Goal: Information Seeking & Learning: Learn about a topic

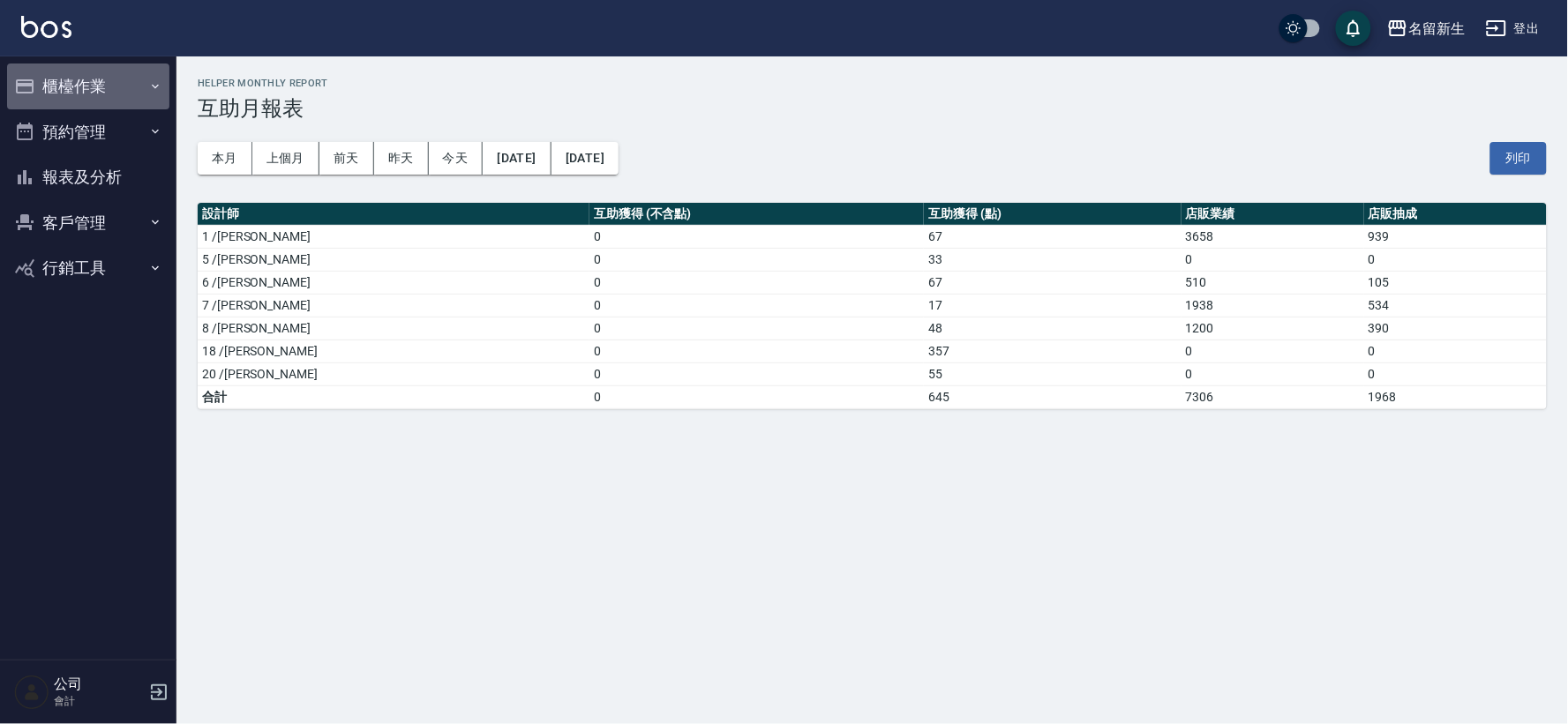
click at [62, 98] on button "櫃檯作業" at bounding box center [88, 87] width 162 height 46
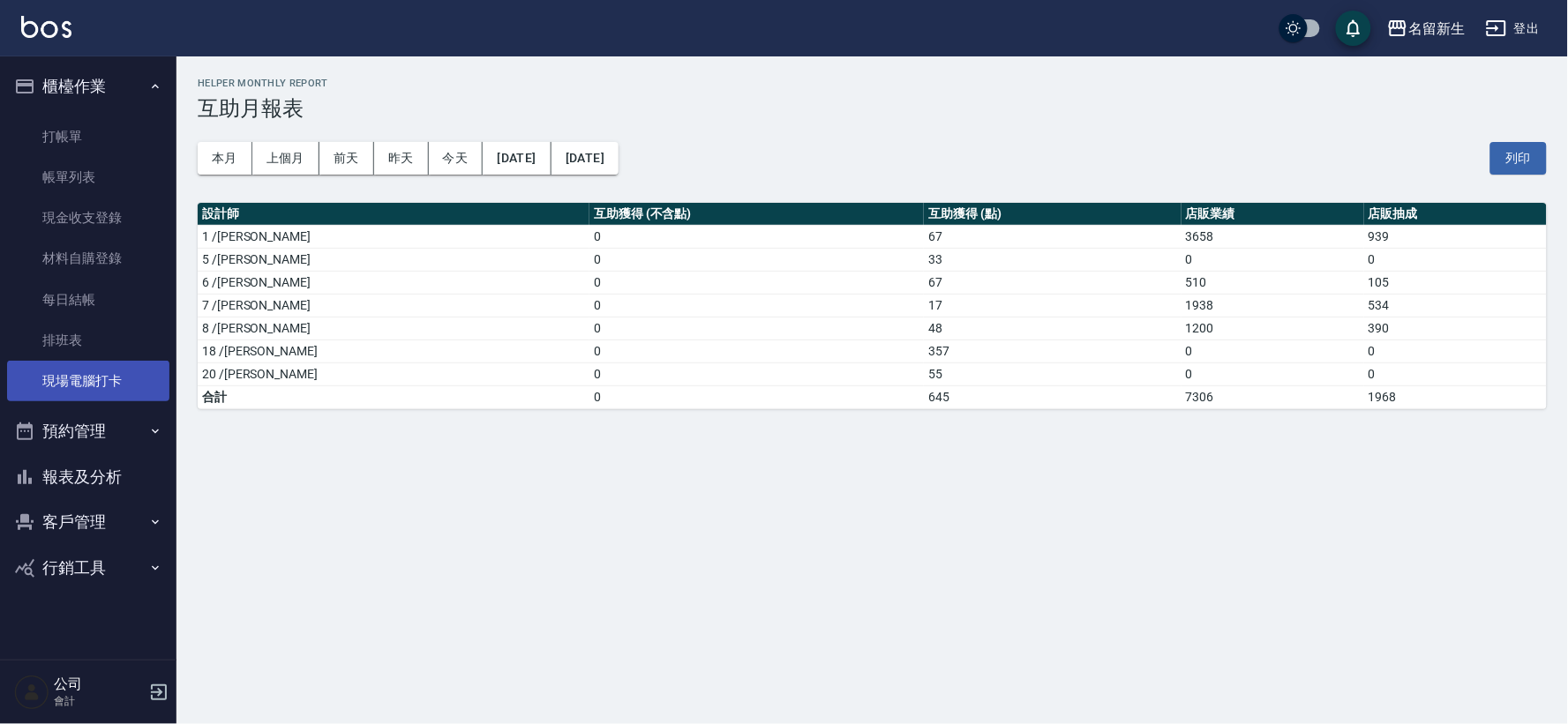
click at [94, 374] on link "現場電腦打卡" at bounding box center [88, 381] width 162 height 41
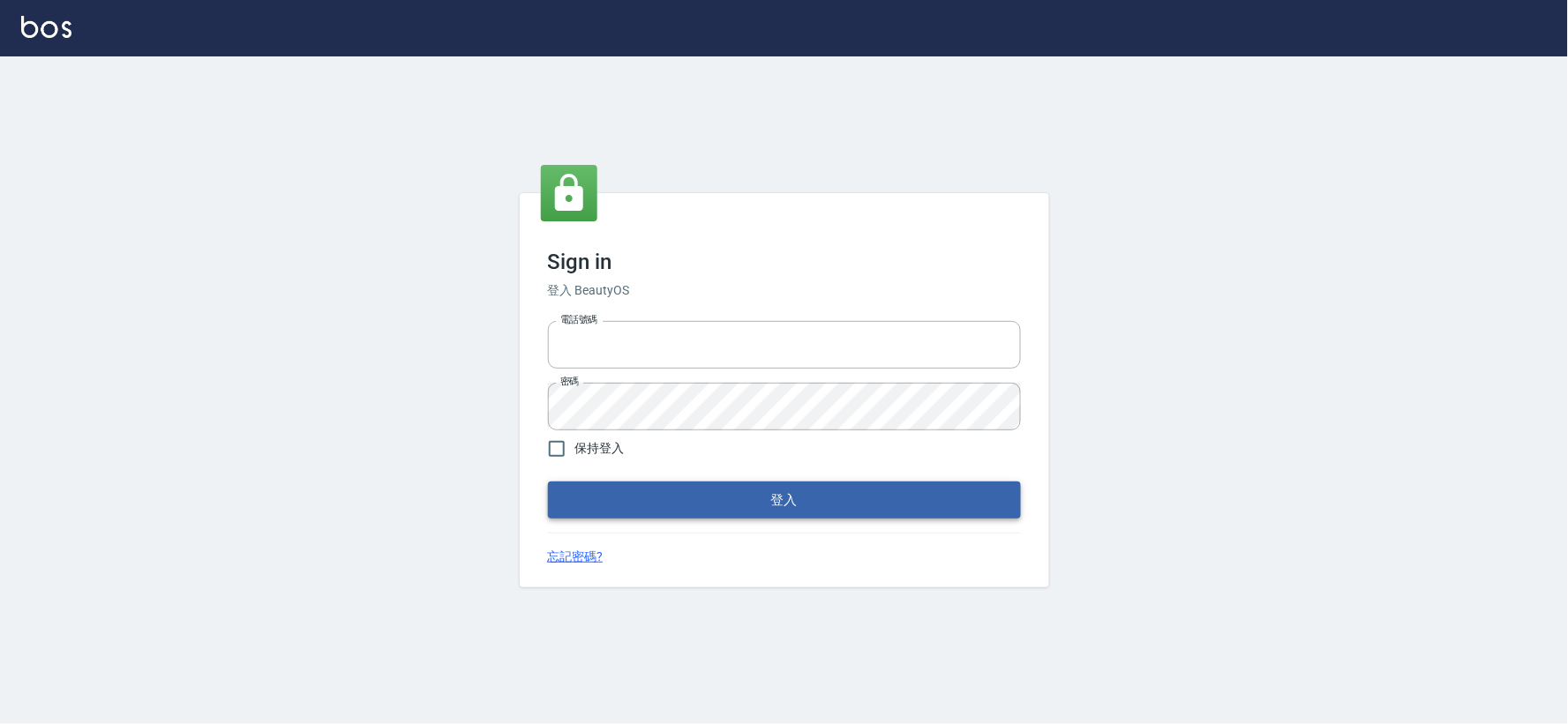
type input "034258365"
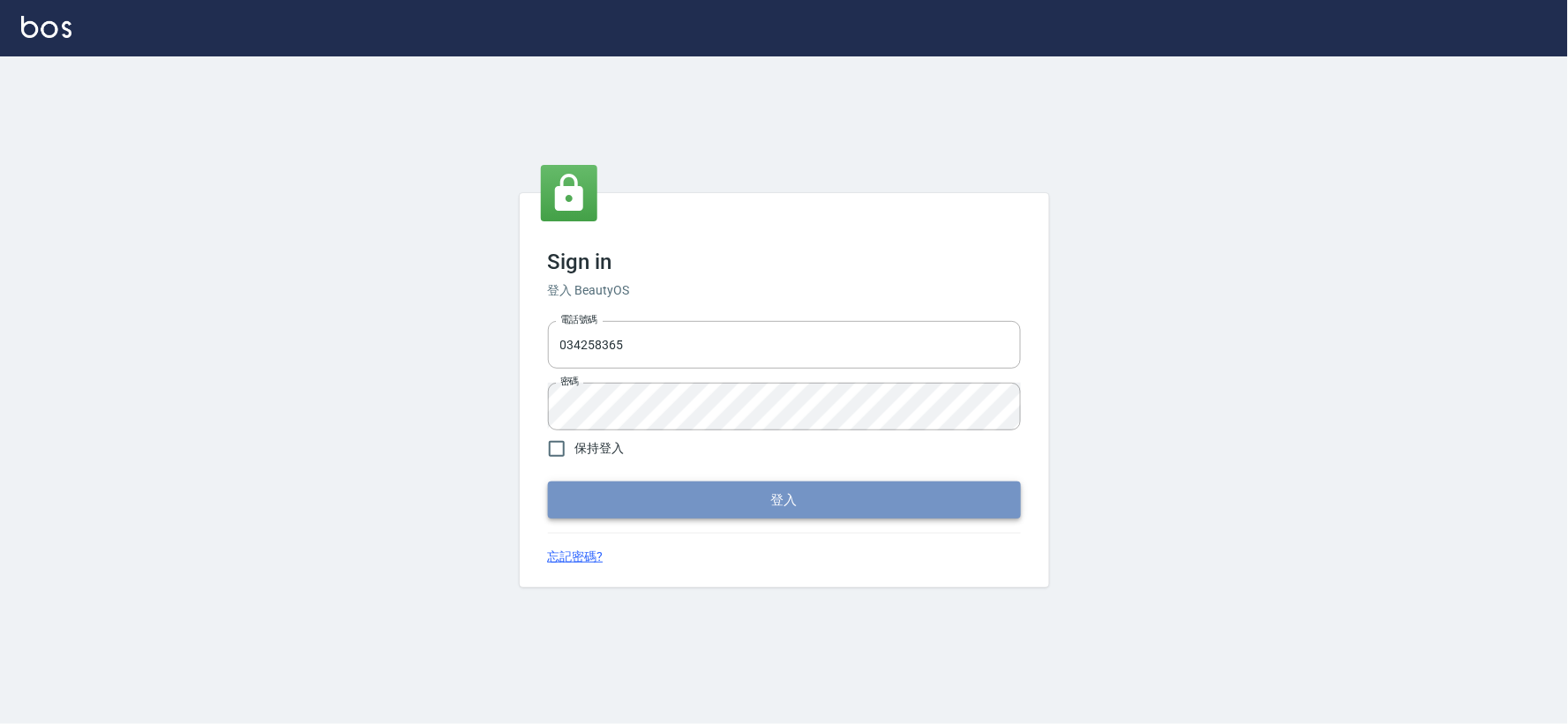
click at [682, 498] on button "登入" at bounding box center [784, 500] width 473 height 37
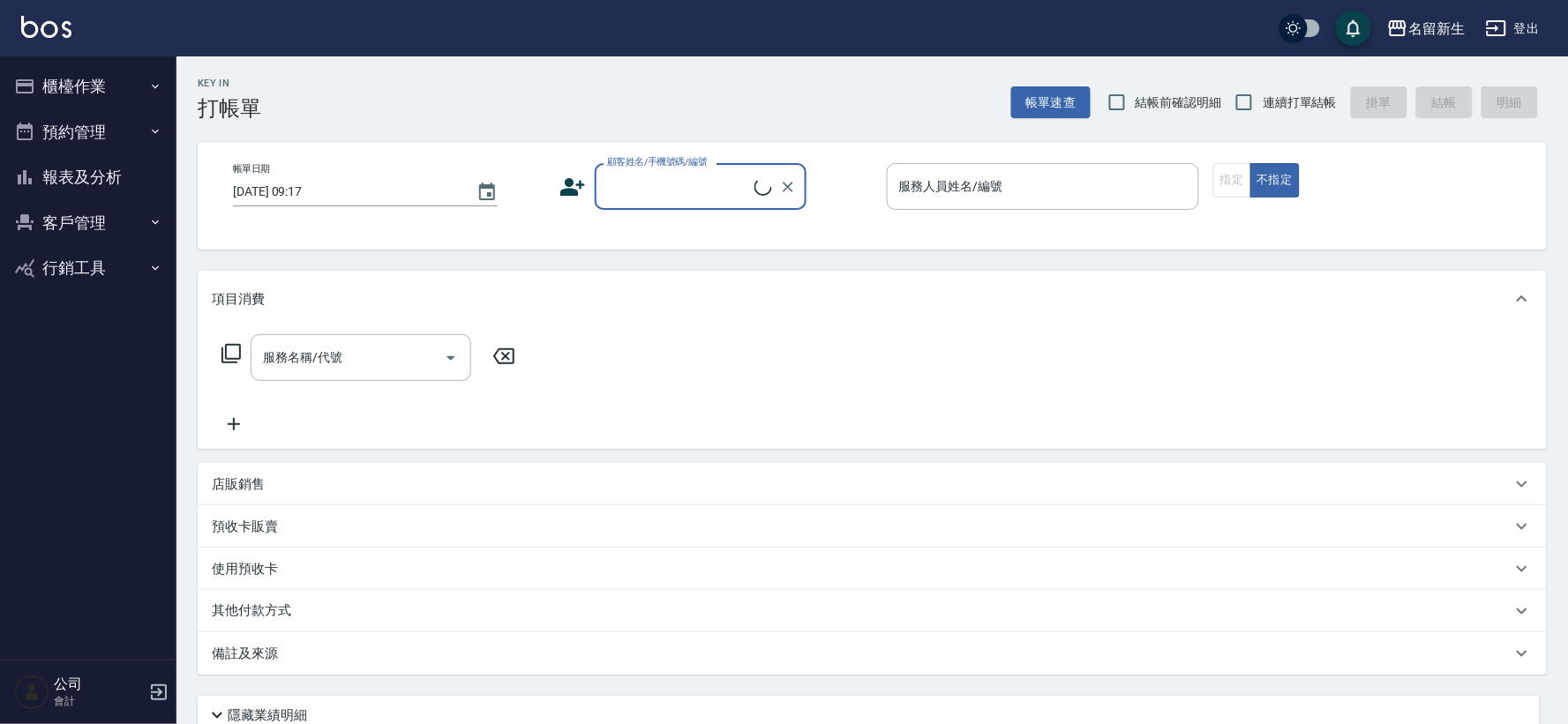
click at [47, 77] on button "櫃檯作業" at bounding box center [88, 87] width 162 height 46
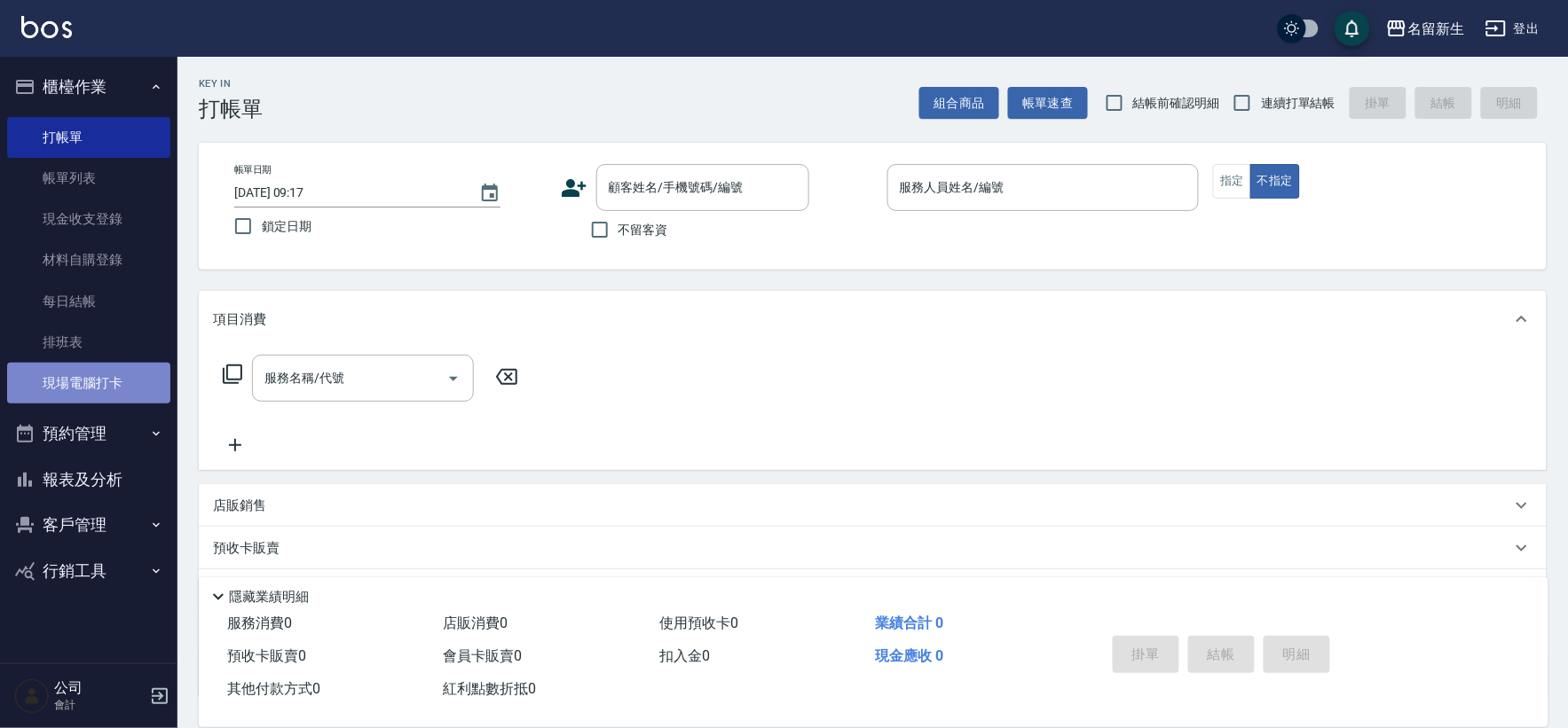
click at [109, 381] on link "現場電腦打卡" at bounding box center [88, 383] width 163 height 41
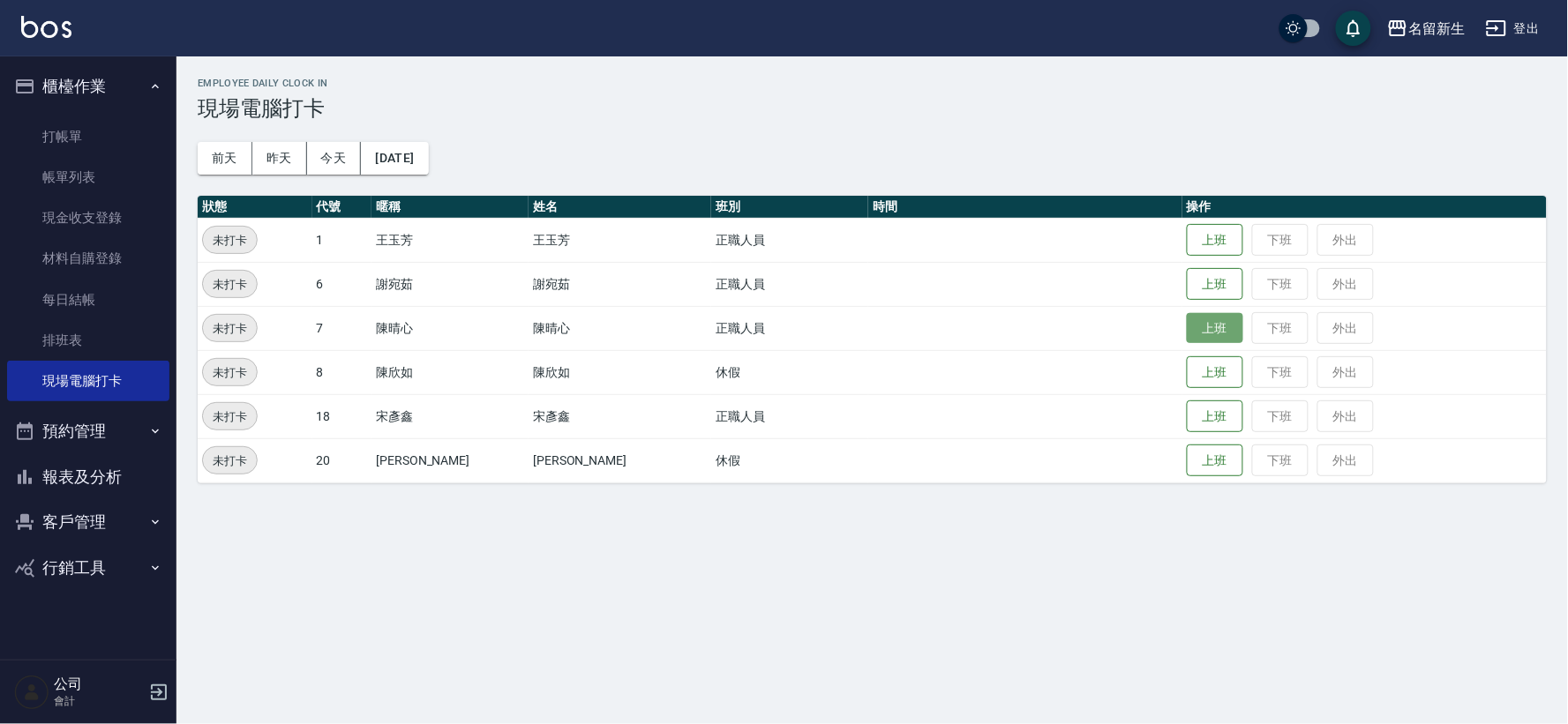
click at [1187, 342] on button "上班" at bounding box center [1214, 329] width 56 height 30
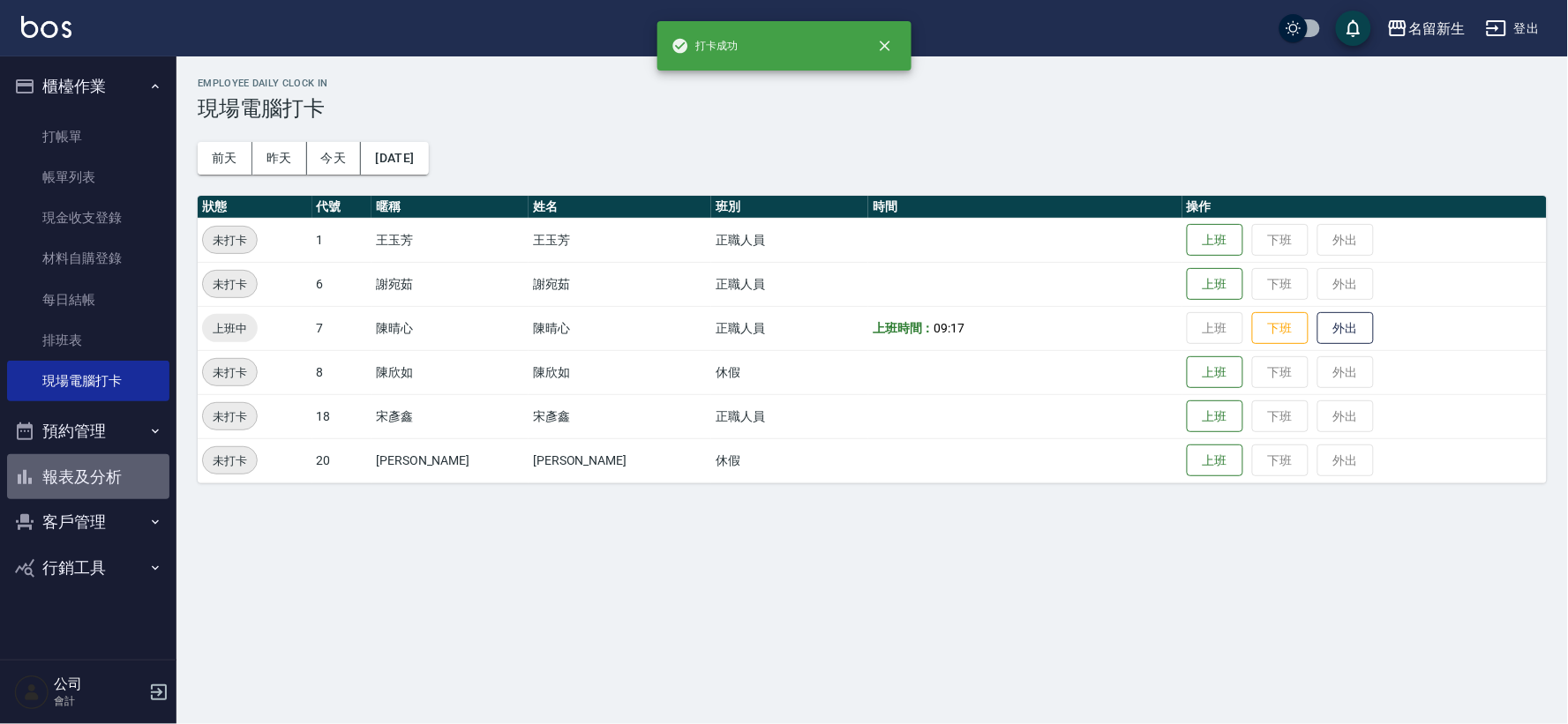
click at [77, 486] on button "報表及分析" at bounding box center [88, 477] width 162 height 46
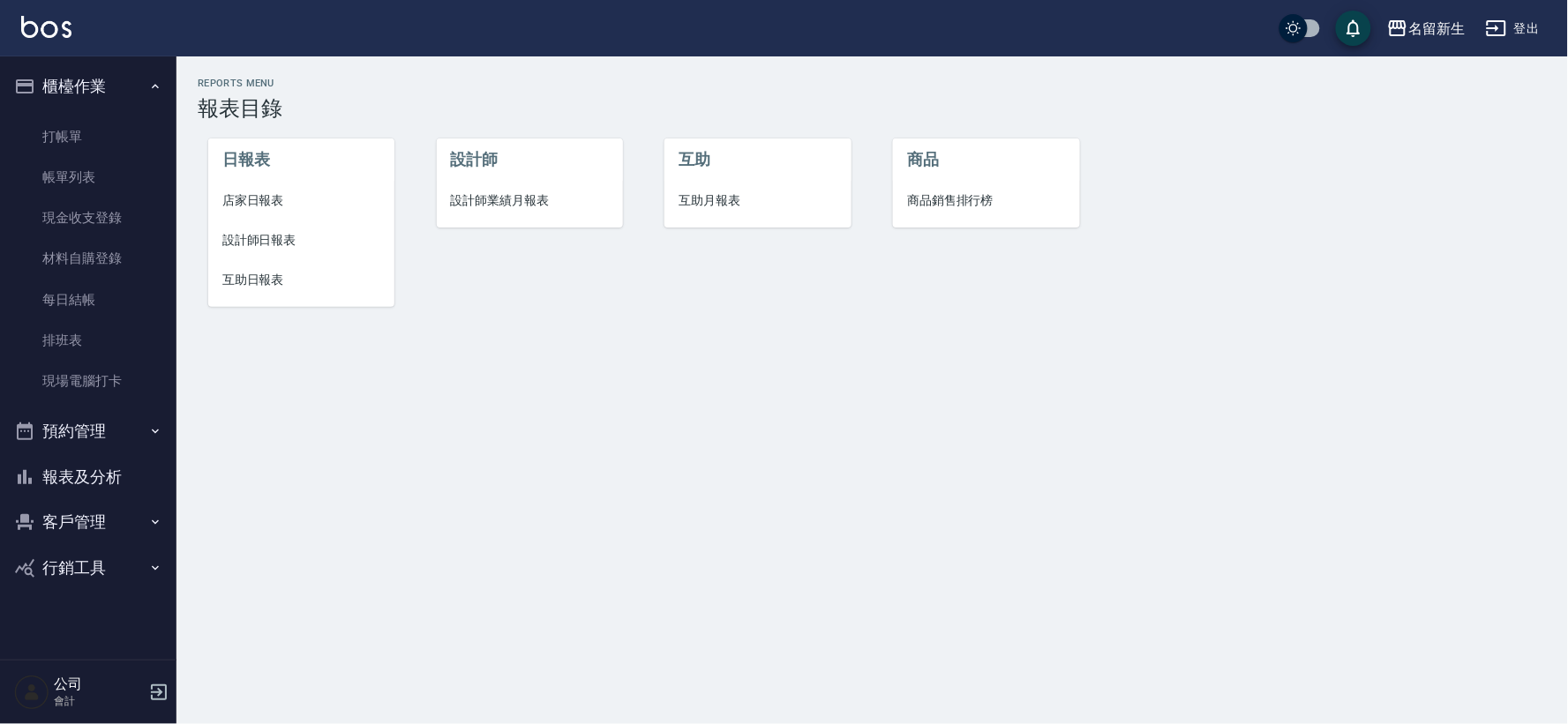
click at [447, 192] on li "設計師業績月報表" at bounding box center [529, 201] width 186 height 40
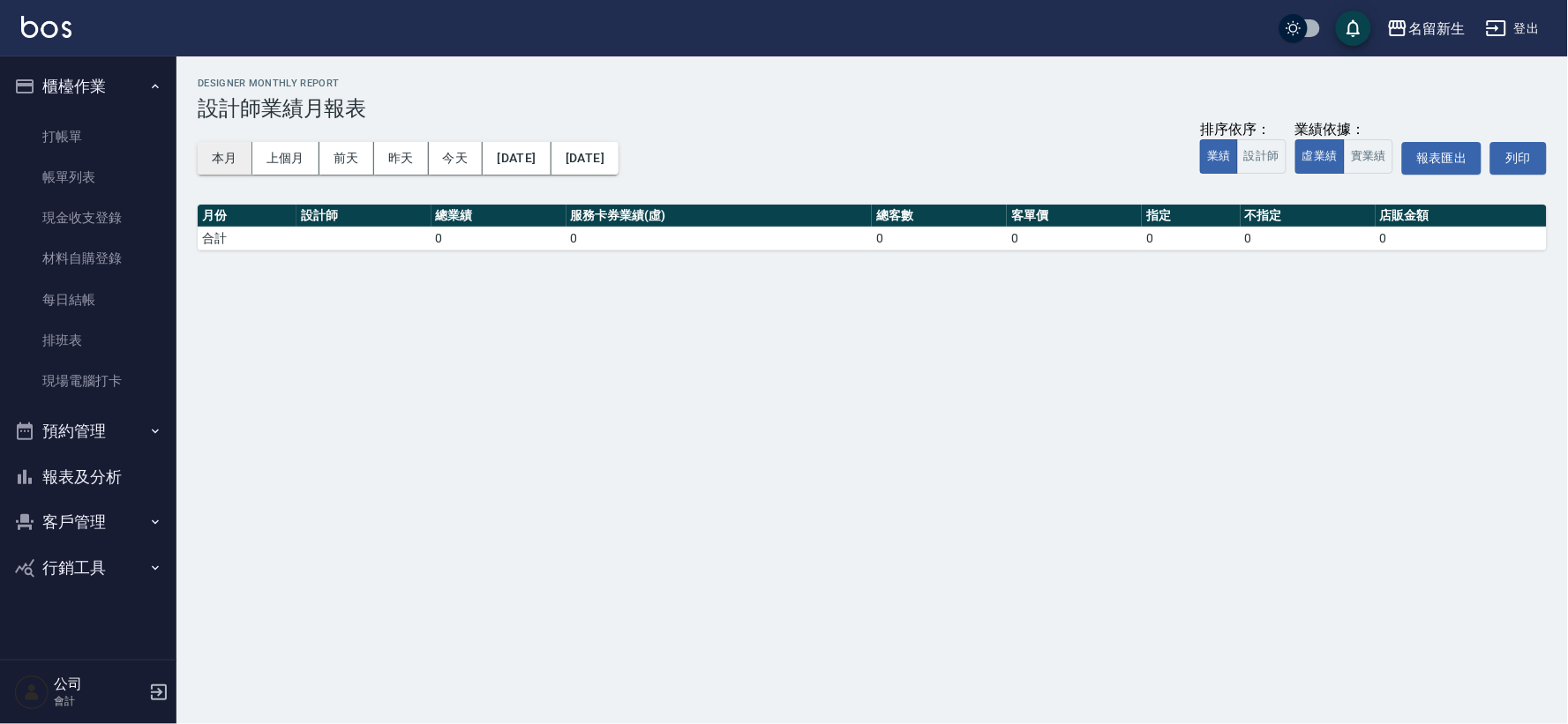
click at [225, 153] on button "本月" at bounding box center [224, 158] width 54 height 32
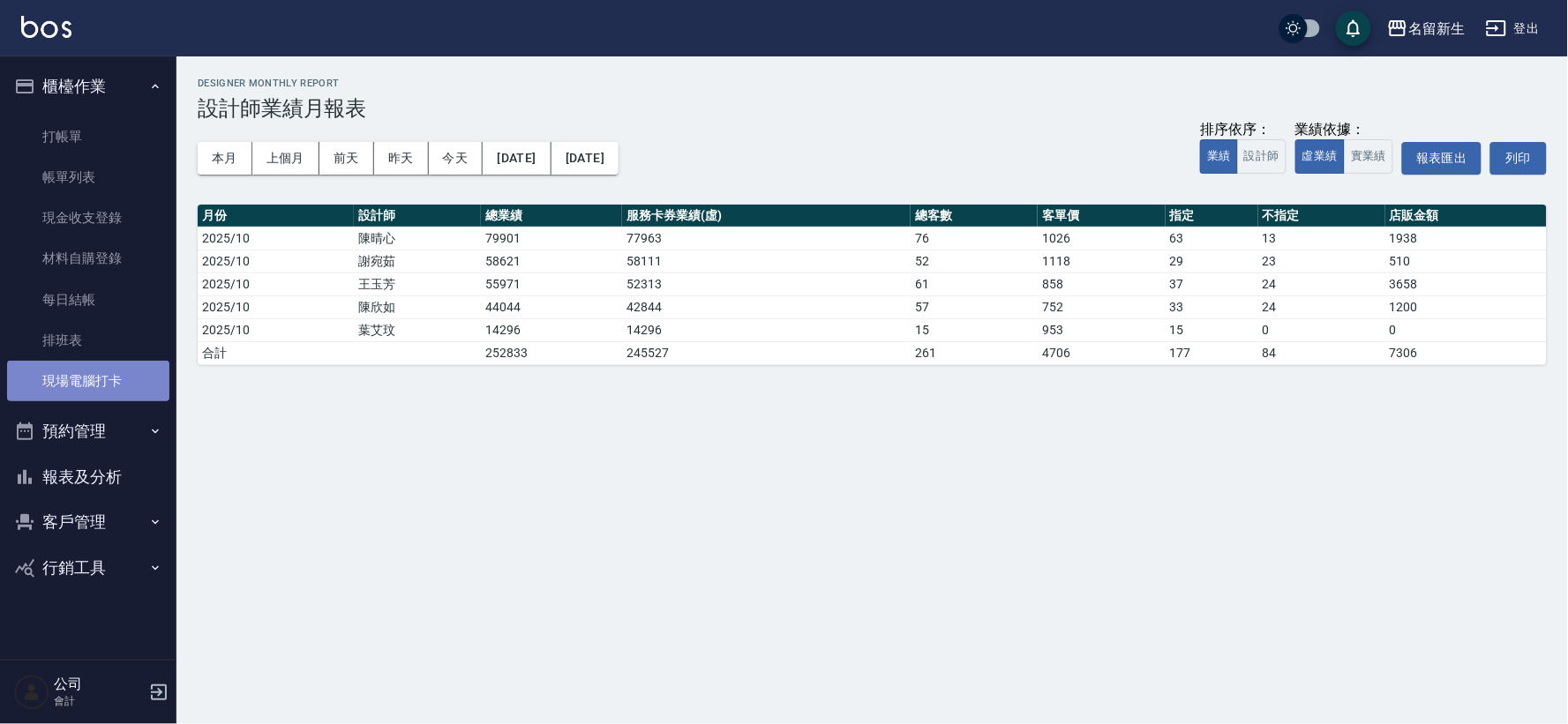
click at [72, 377] on link "現場電腦打卡" at bounding box center [88, 381] width 162 height 41
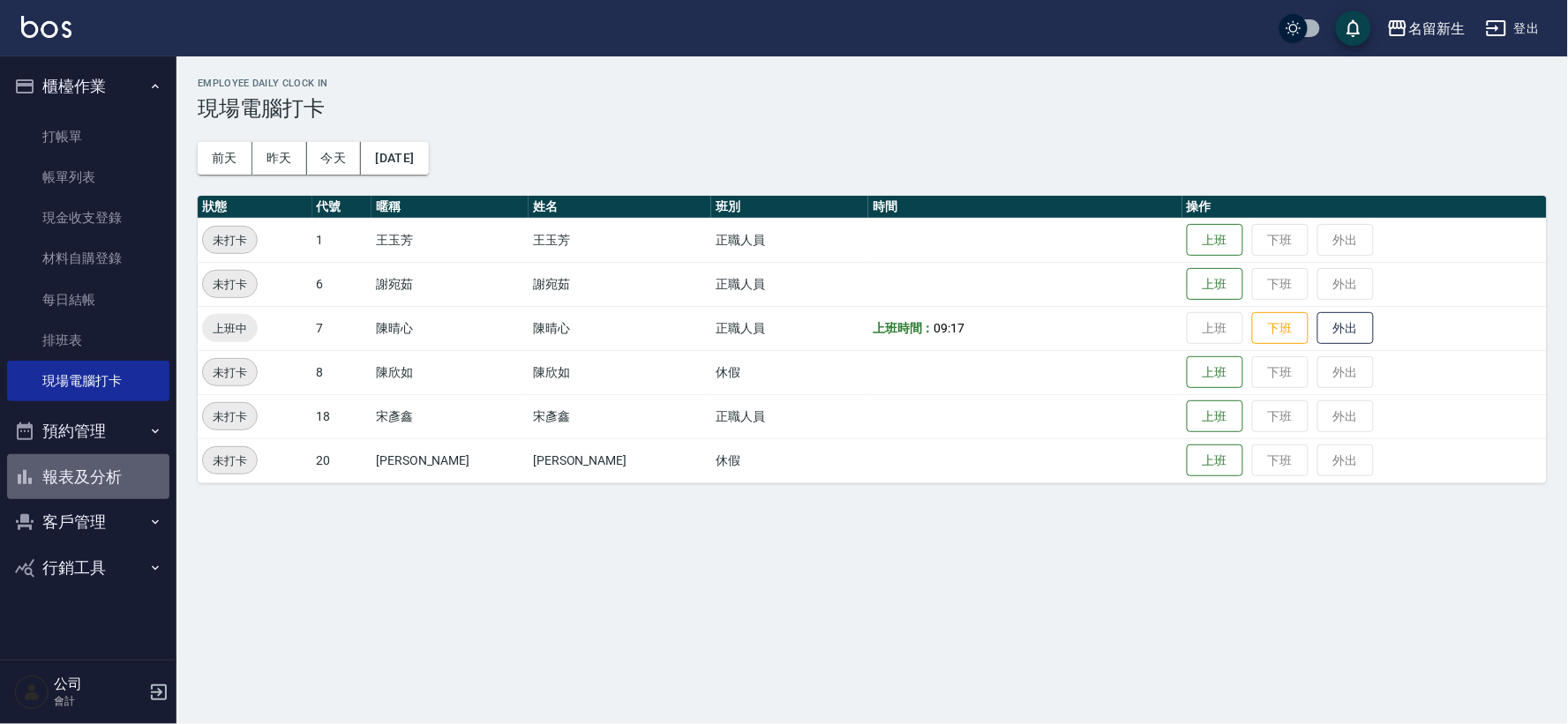
click at [92, 470] on button "報表及分析" at bounding box center [88, 477] width 162 height 46
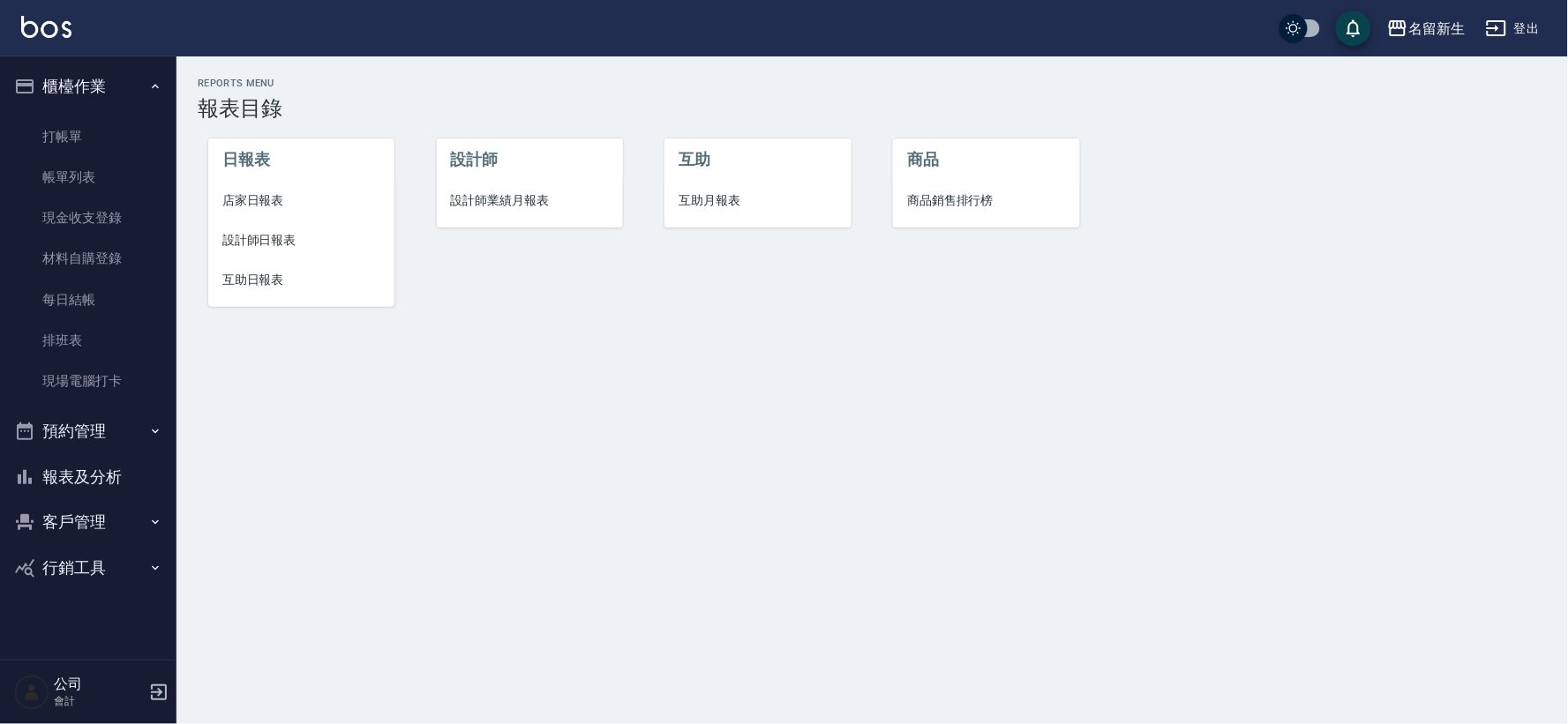
click at [535, 211] on li "設計師業績月報表" at bounding box center [529, 201] width 186 height 40
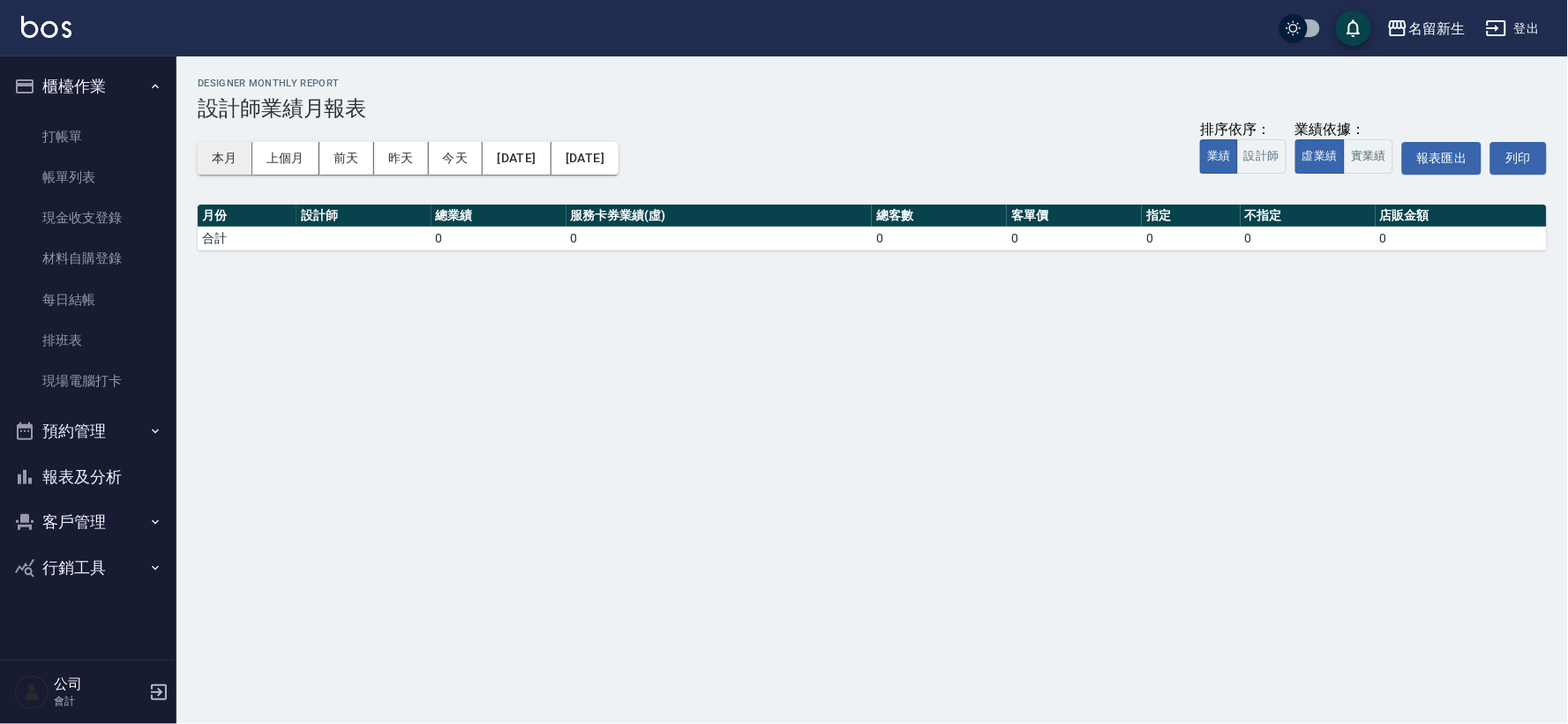
click at [231, 169] on button "本月" at bounding box center [224, 158] width 54 height 32
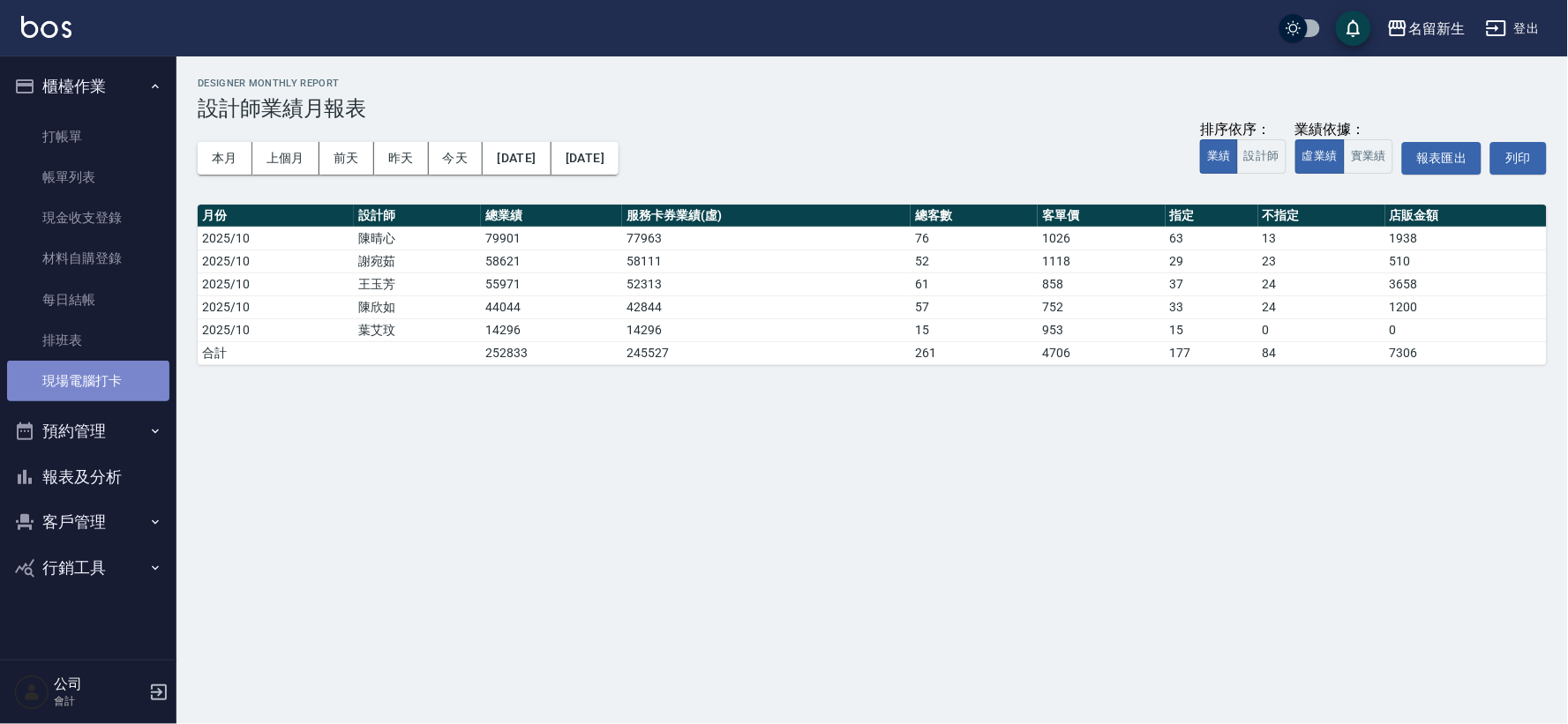
click at [122, 390] on link "現場電腦打卡" at bounding box center [88, 381] width 162 height 41
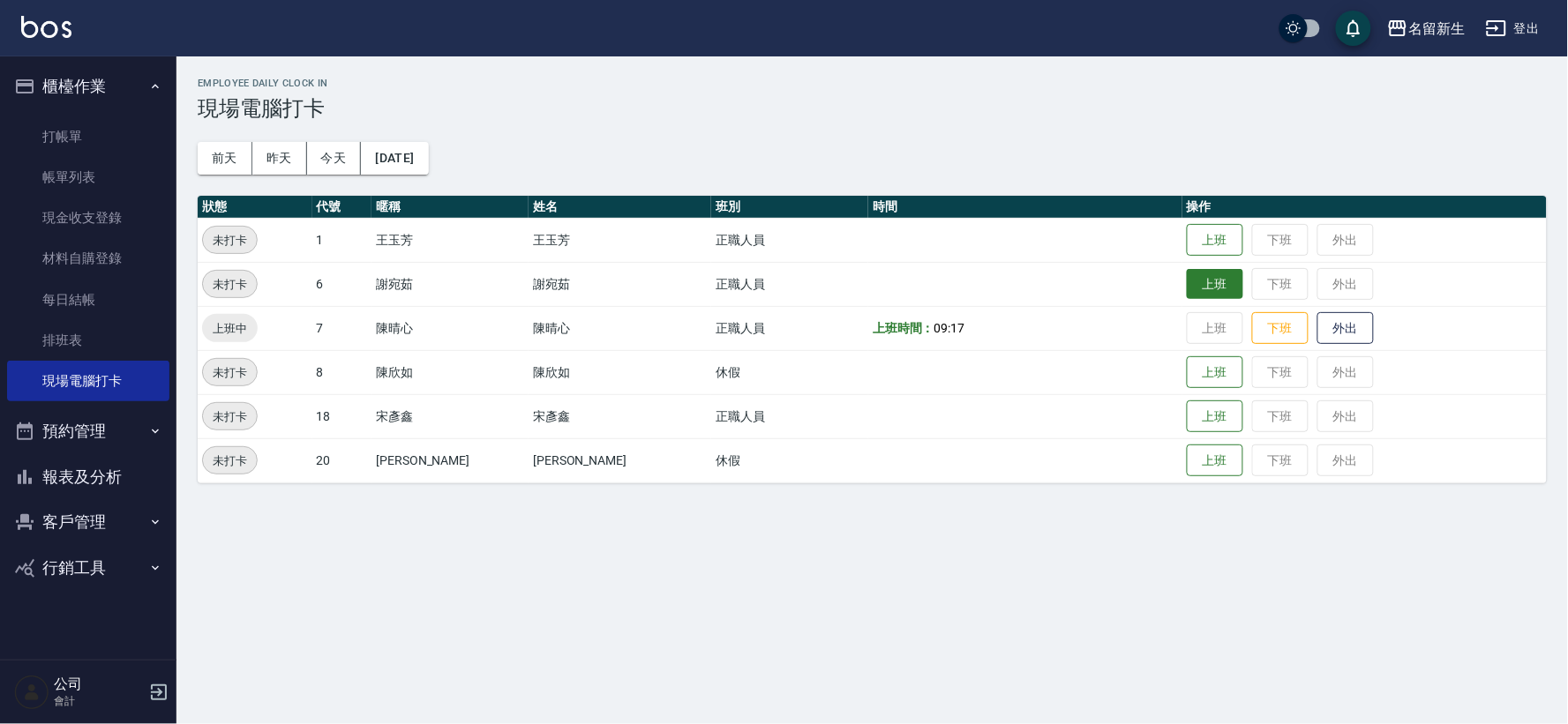
click at [1187, 288] on button "上班" at bounding box center [1214, 284] width 56 height 30
click at [1204, 236] on button "上班" at bounding box center [1214, 240] width 56 height 30
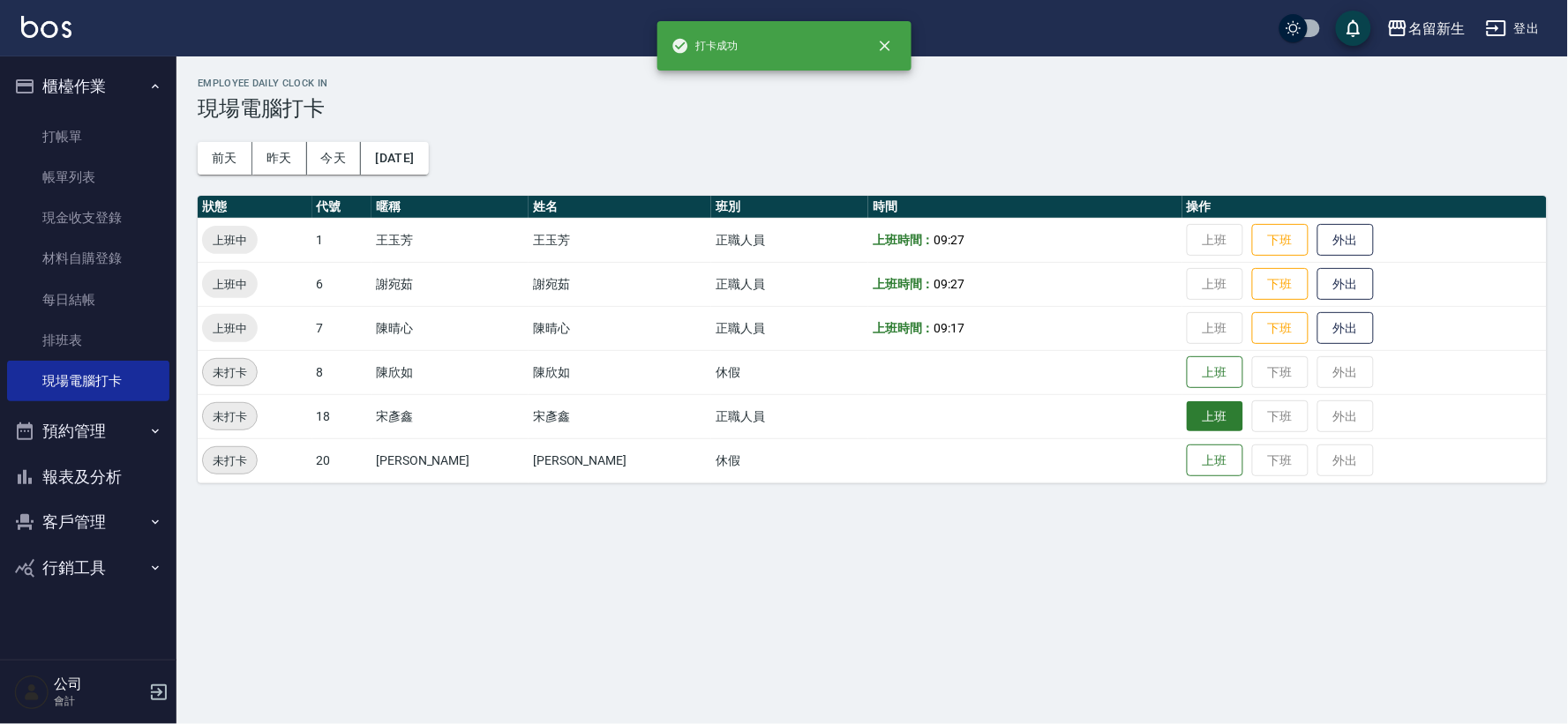
click at [1190, 408] on button "上班" at bounding box center [1214, 416] width 56 height 30
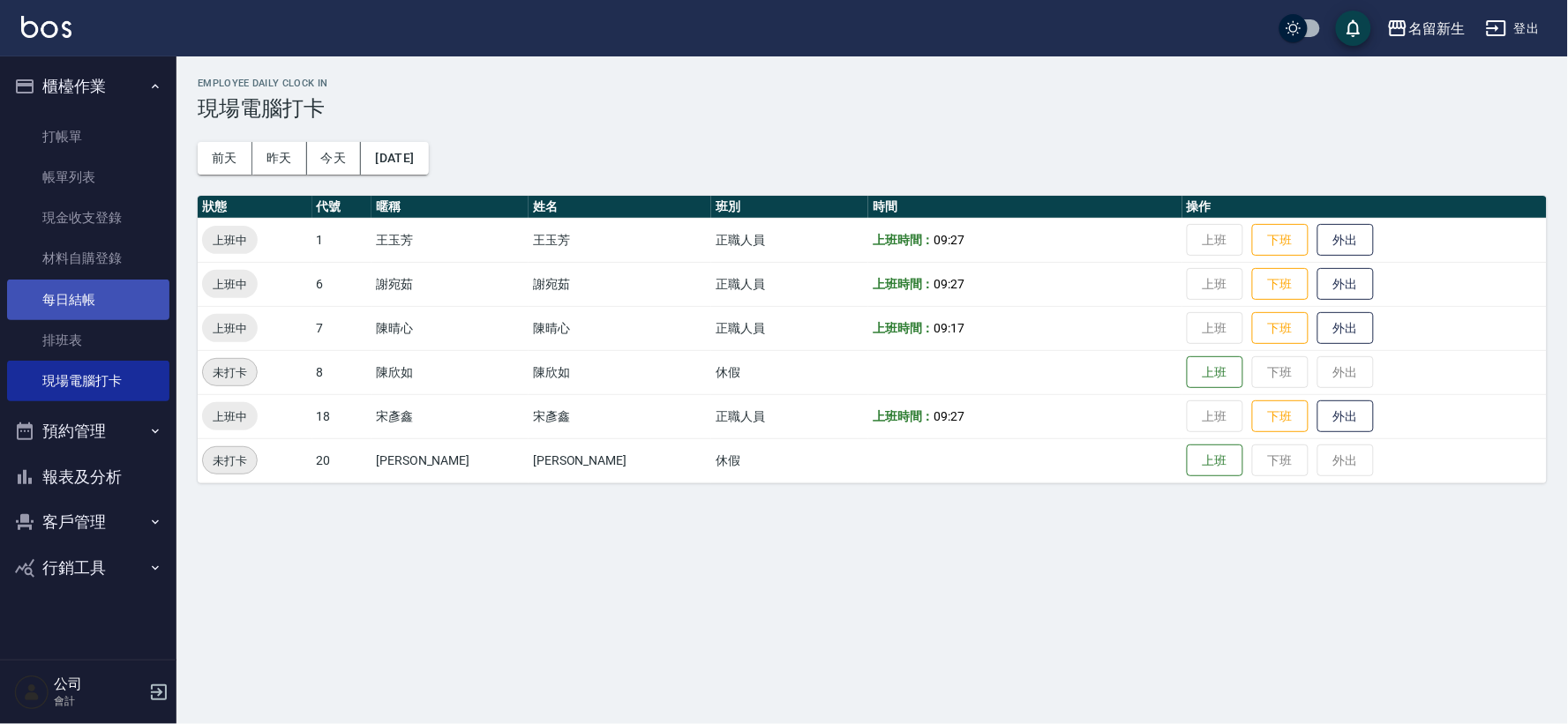
click at [77, 294] on link "每日結帳" at bounding box center [88, 300] width 162 height 41
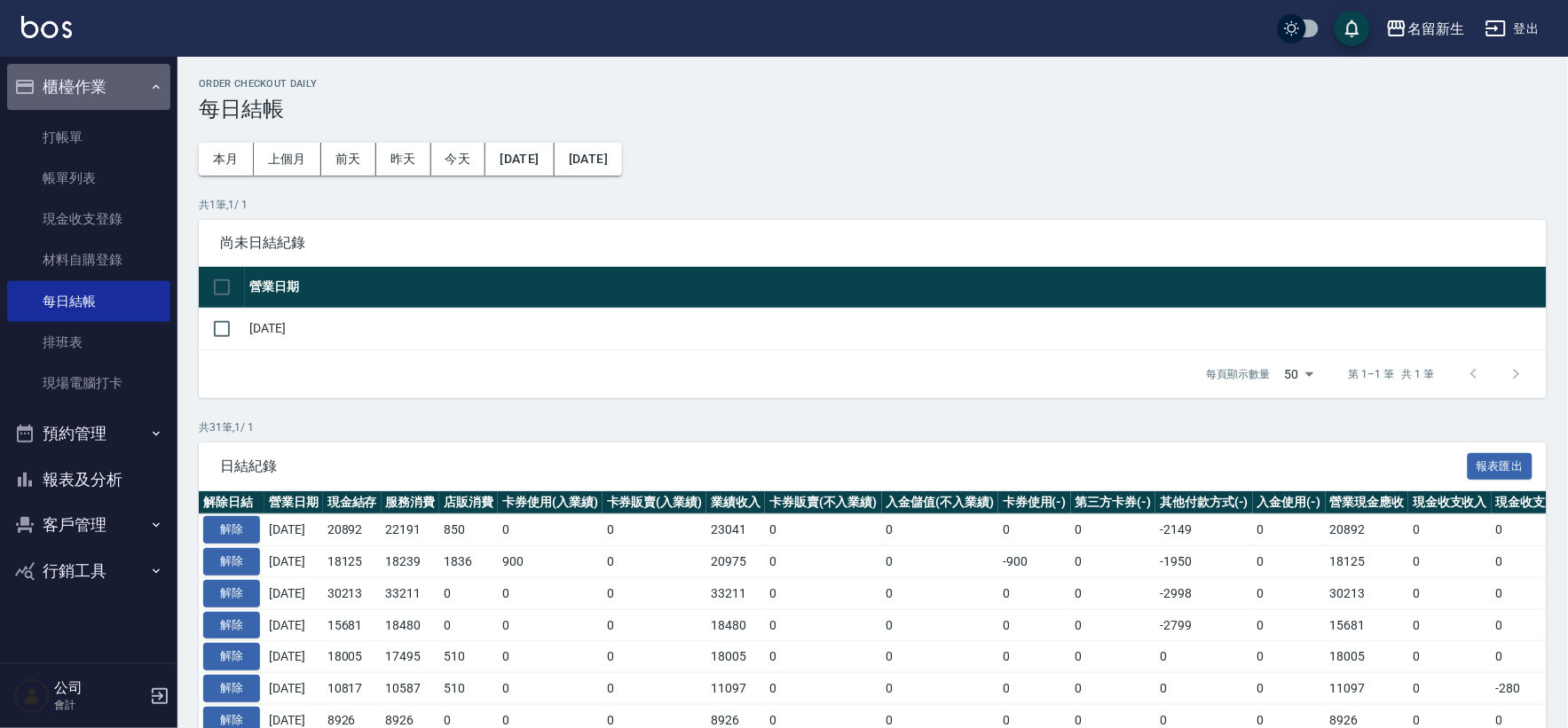
click at [91, 84] on button "櫃檯作業" at bounding box center [88, 87] width 163 height 46
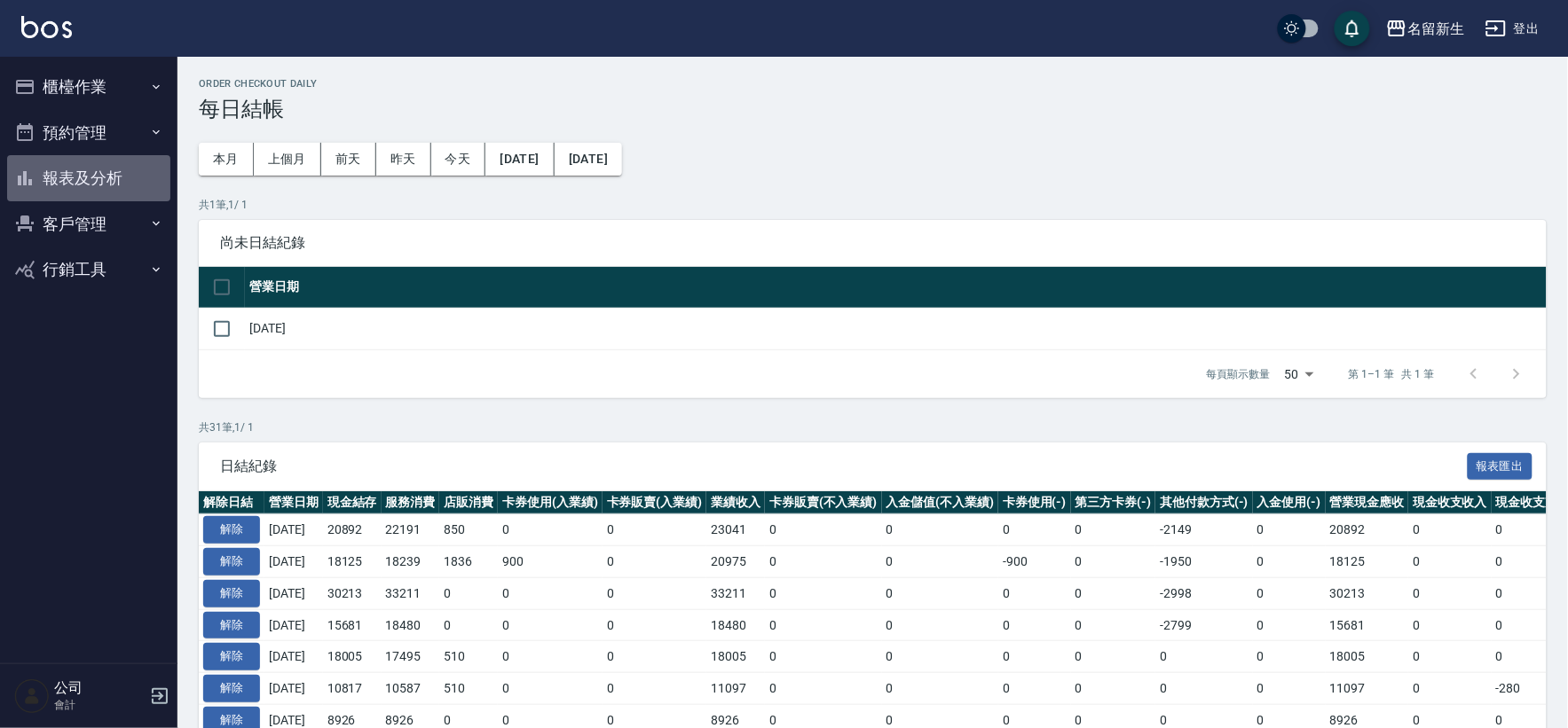
click at [94, 171] on button "報表及分析" at bounding box center [88, 178] width 163 height 46
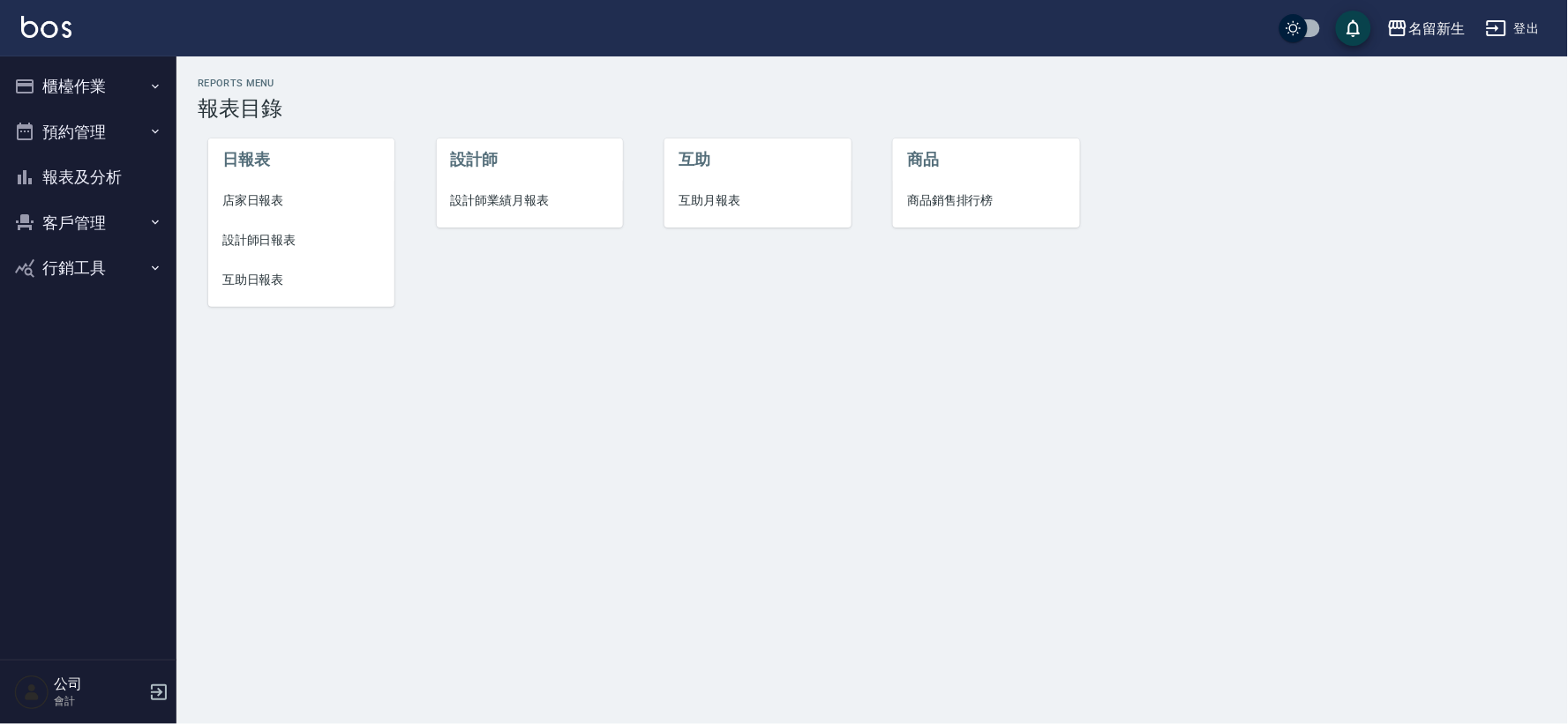
click at [503, 203] on span "設計師業績月報表" at bounding box center [530, 200] width 158 height 18
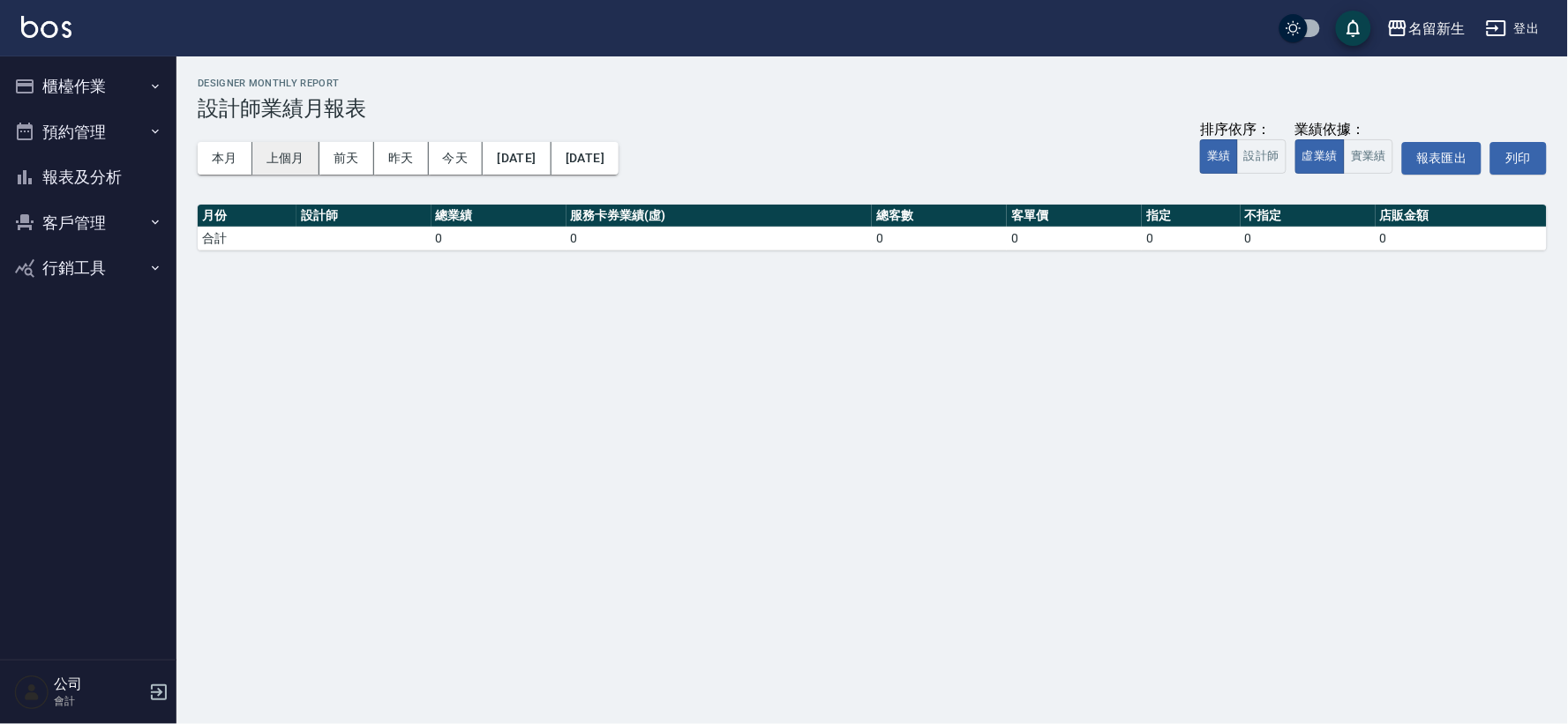
click at [295, 159] on button "上個月" at bounding box center [286, 158] width 67 height 32
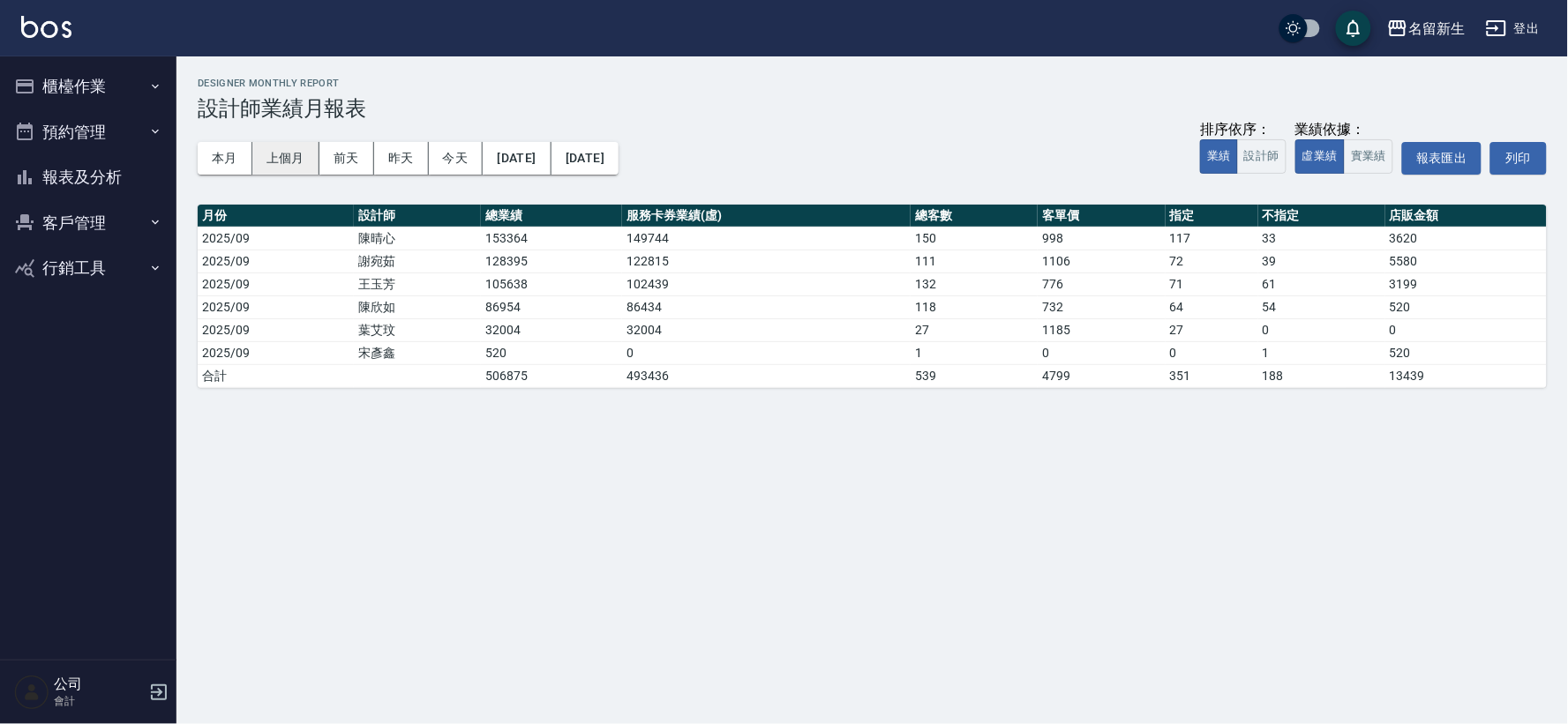
click at [294, 165] on button "上個月" at bounding box center [286, 158] width 67 height 32
click at [212, 168] on button "本月" at bounding box center [224, 158] width 54 height 32
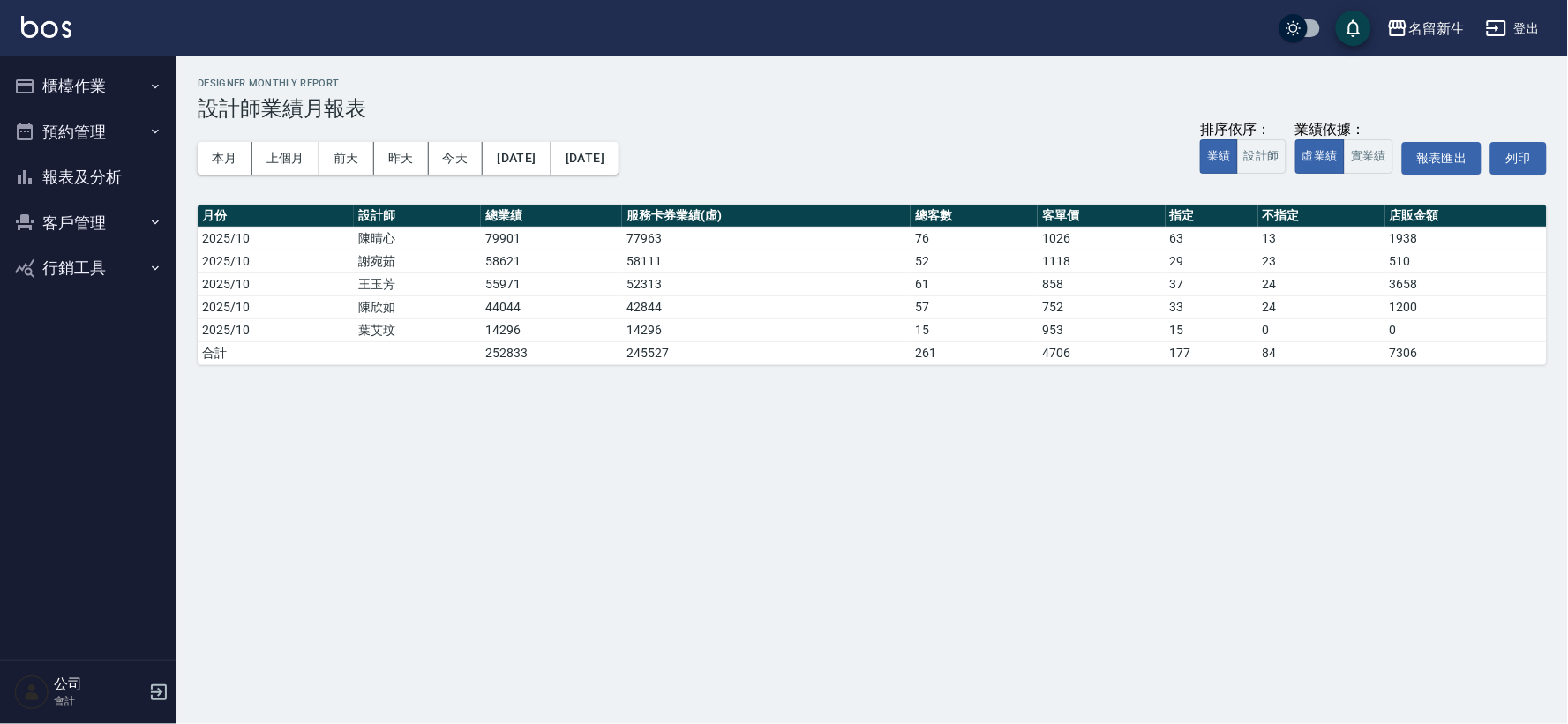
click at [73, 212] on button "客戶管理" at bounding box center [88, 223] width 162 height 46
click at [79, 276] on link "客戶列表" at bounding box center [88, 272] width 162 height 41
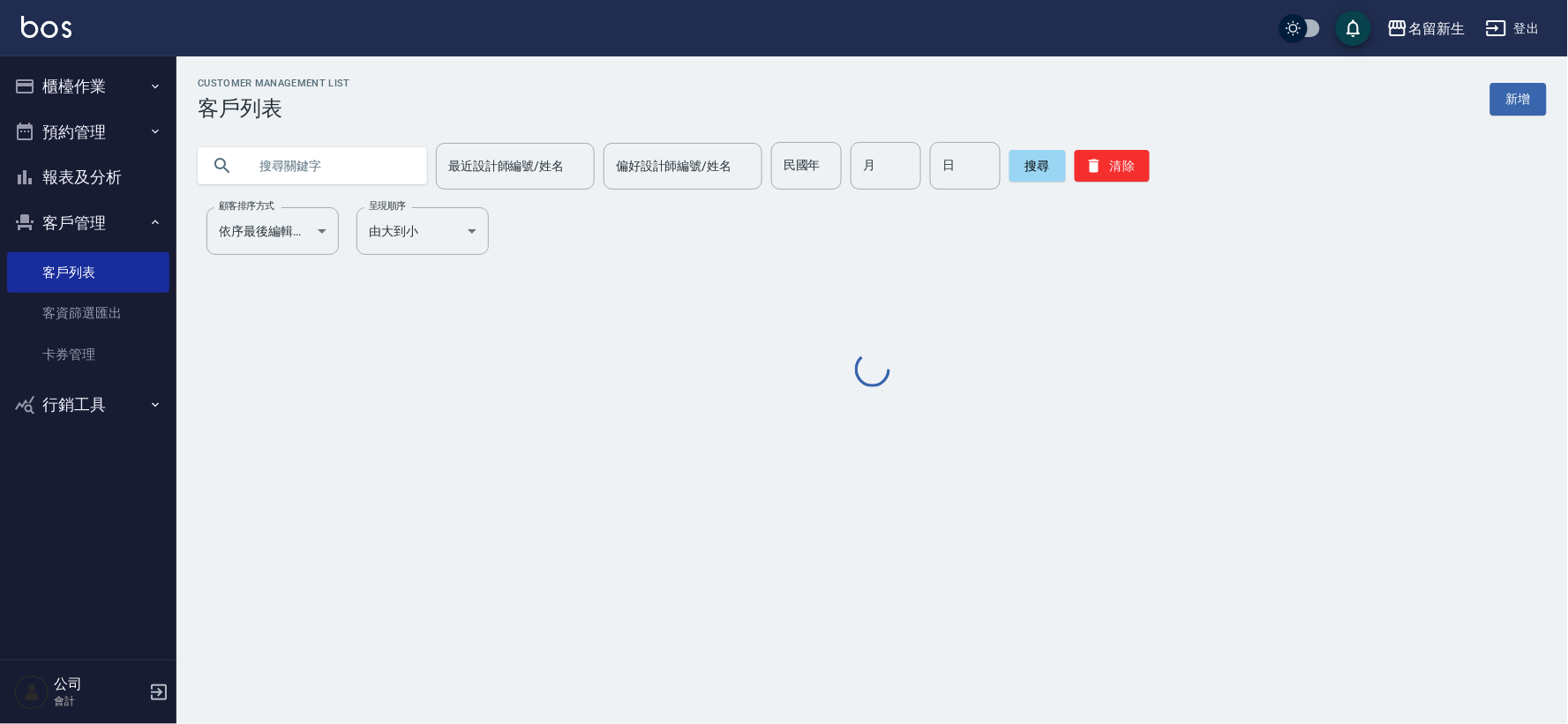
click at [306, 161] on input "text" at bounding box center [330, 166] width 166 height 48
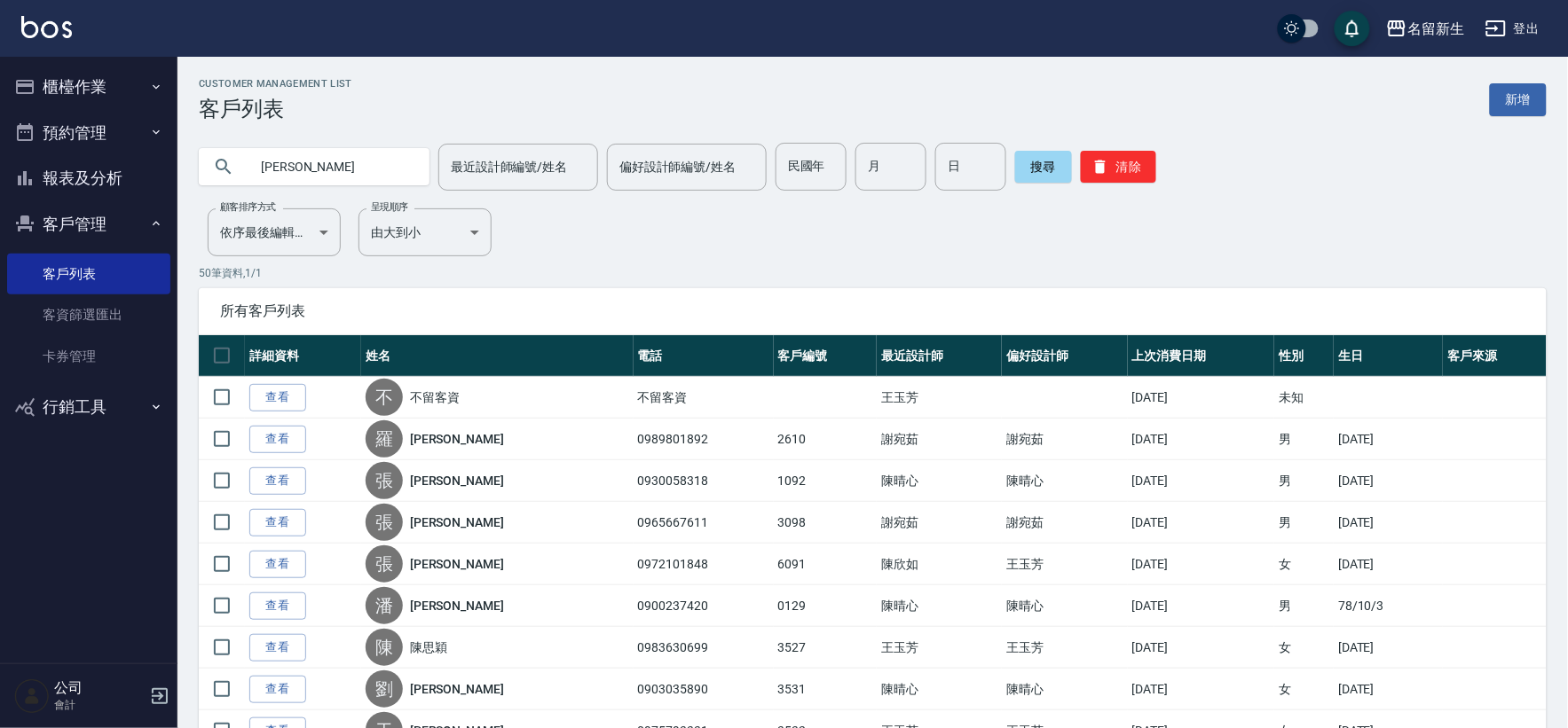
type input "[PERSON_NAME]"
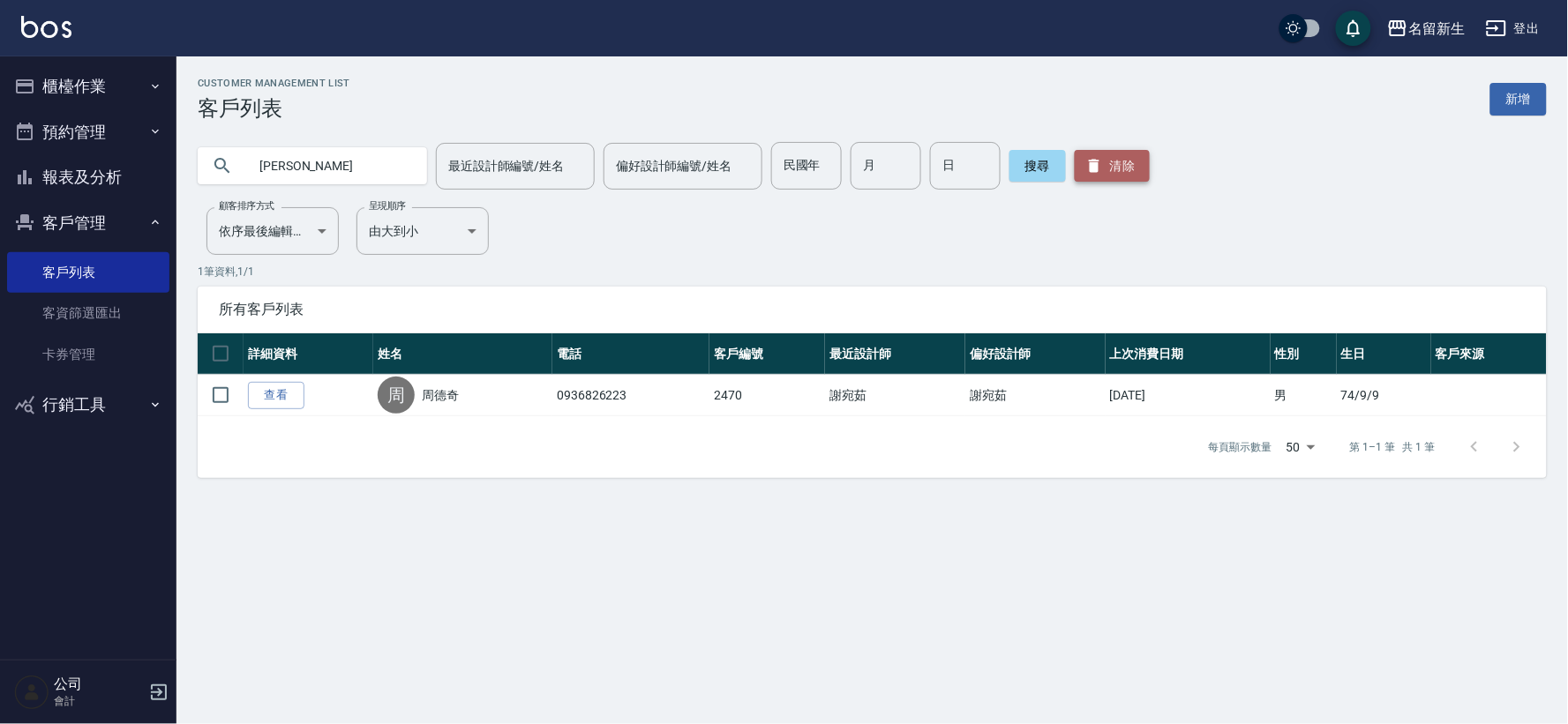
click at [1084, 180] on button "清除" at bounding box center [1112, 165] width 75 height 31
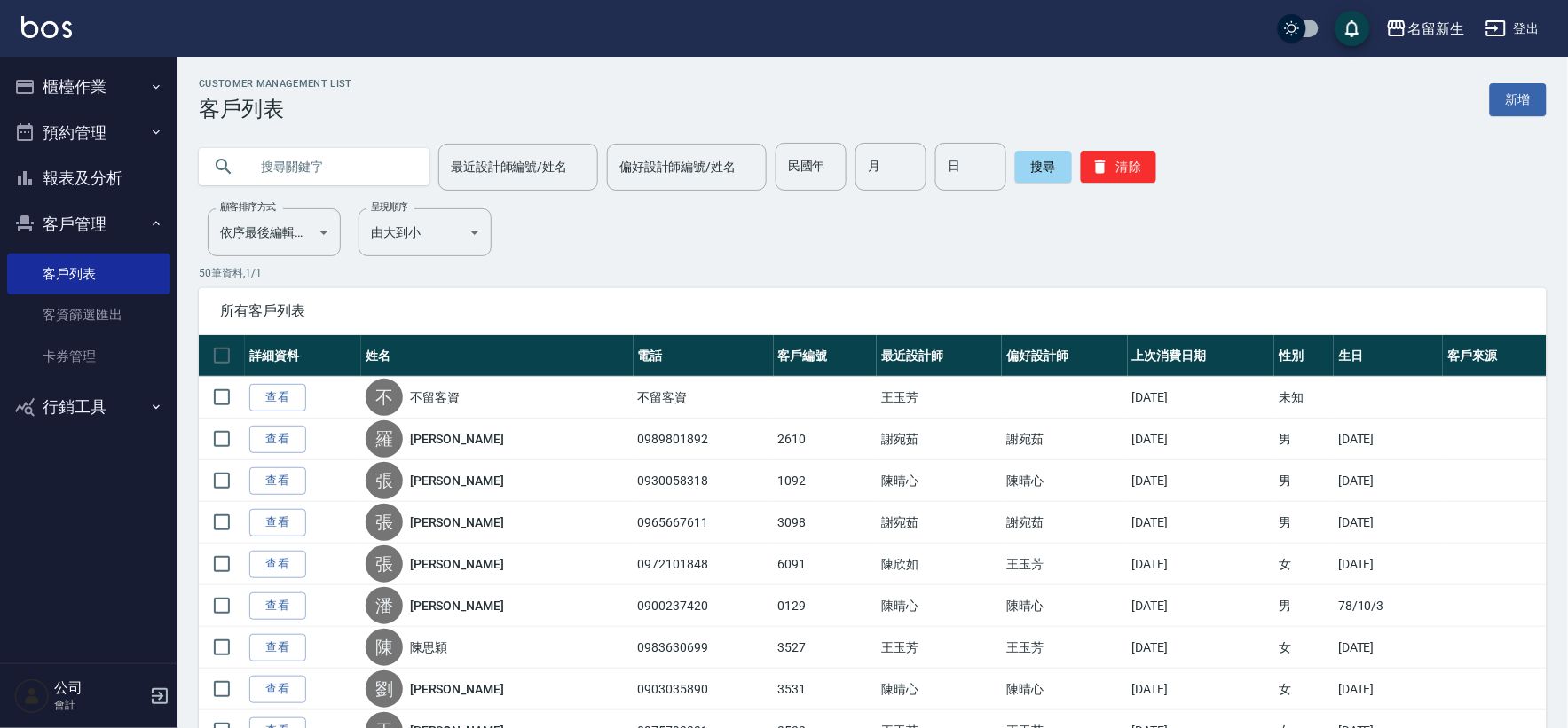
click at [801, 162] on div "民國年 民國年" at bounding box center [811, 167] width 71 height 48
type input "83"
type input "01"
type input "07"
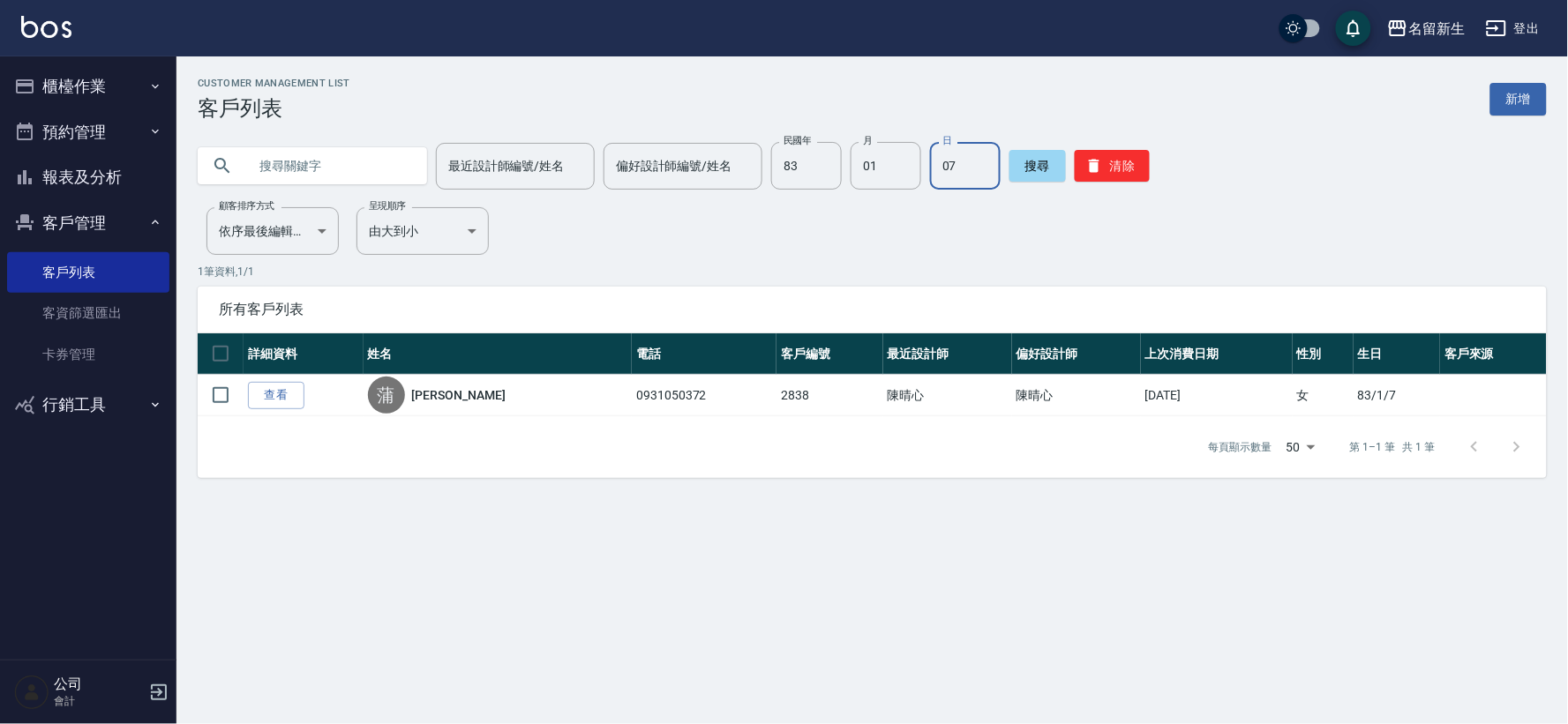
click at [101, 174] on button "報表及分析" at bounding box center [88, 177] width 162 height 46
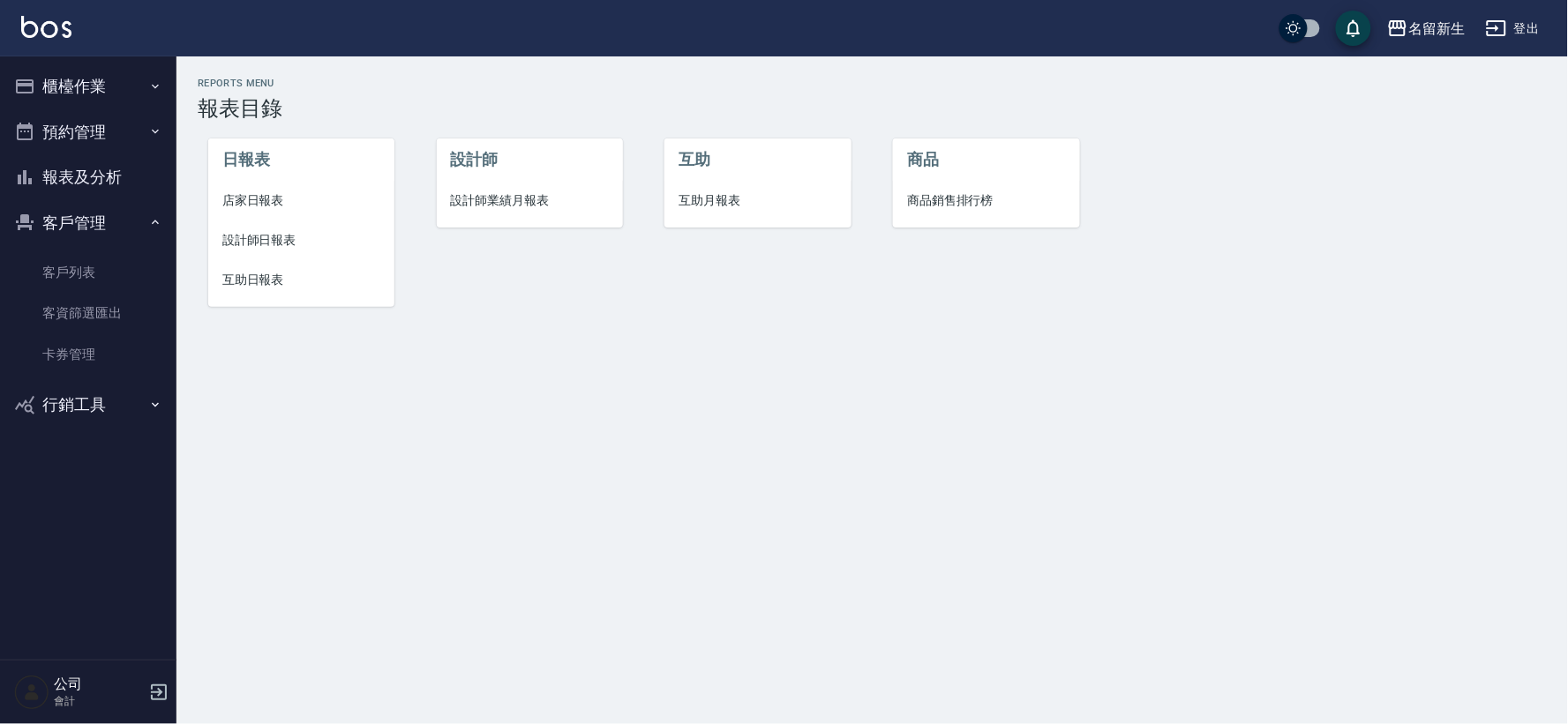
click at [265, 248] on span "設計師日報表" at bounding box center [301, 240] width 158 height 18
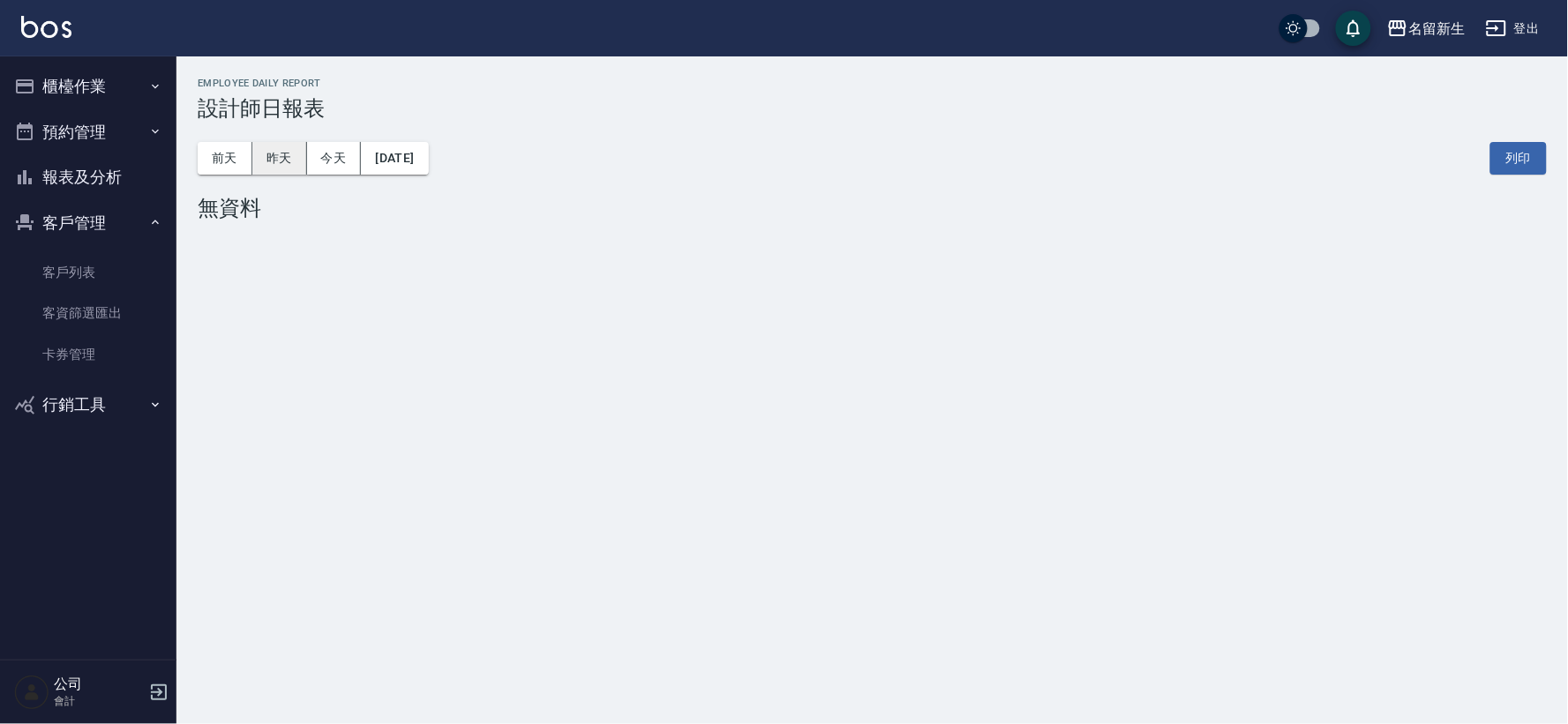
click at [271, 157] on button "昨天" at bounding box center [279, 158] width 54 height 32
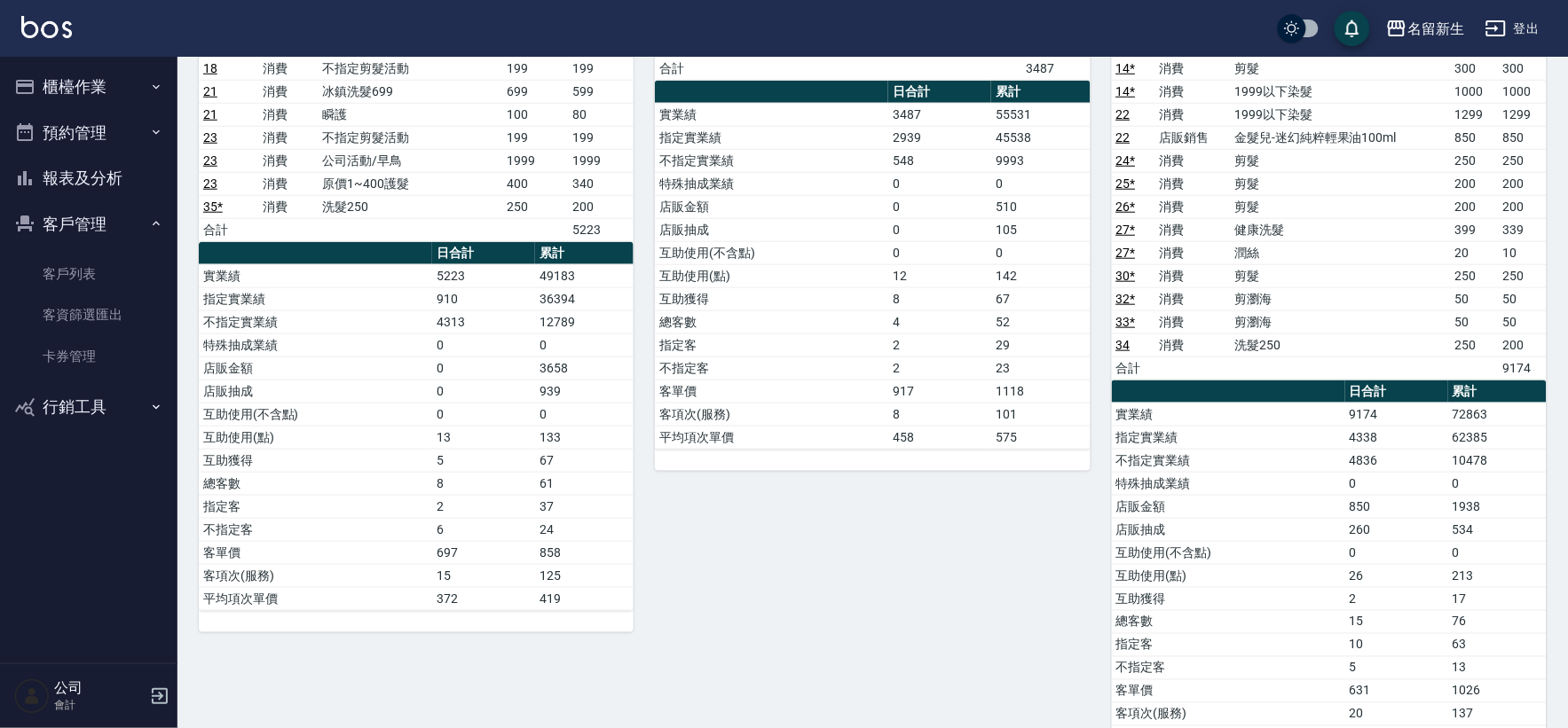
scroll to position [295, 0]
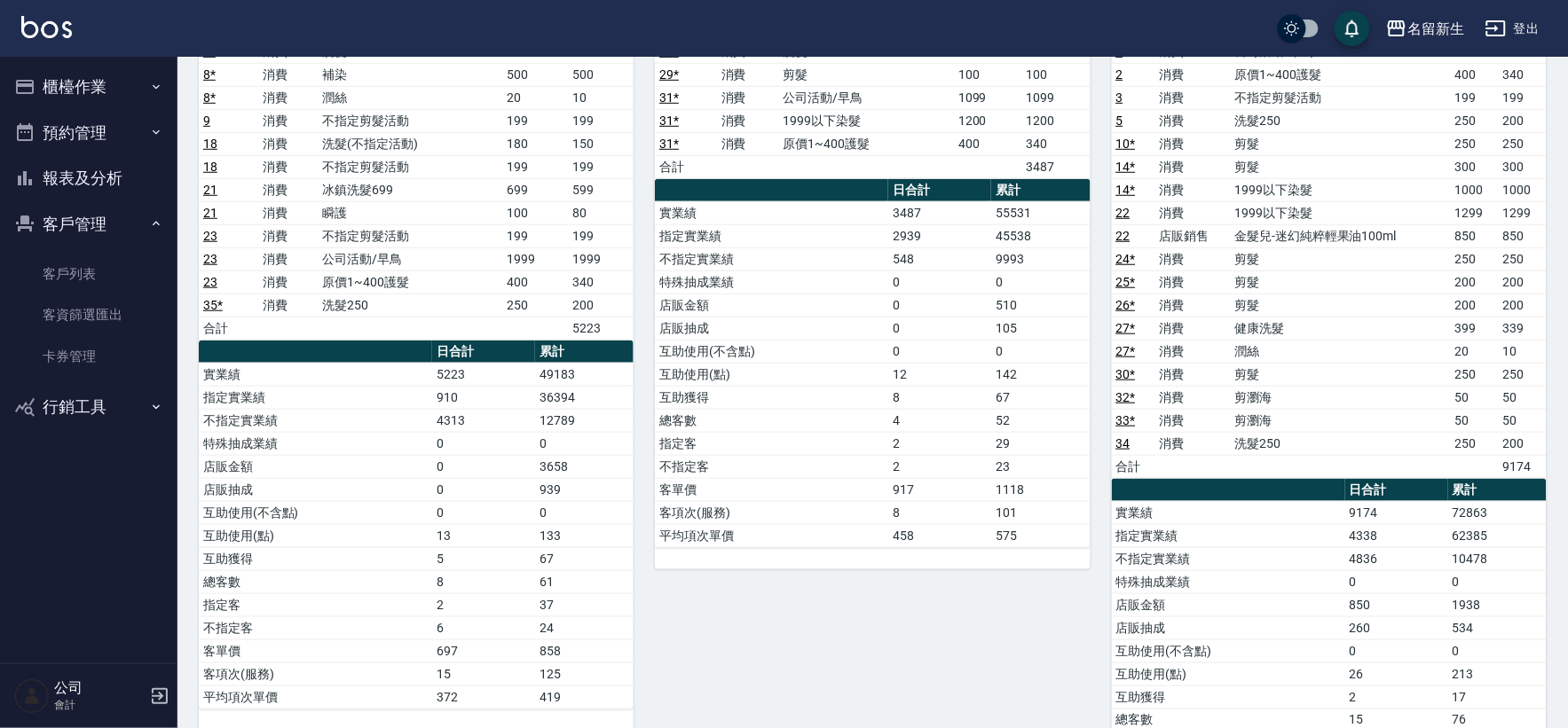
click at [84, 190] on button "報表及分析" at bounding box center [88, 178] width 163 height 46
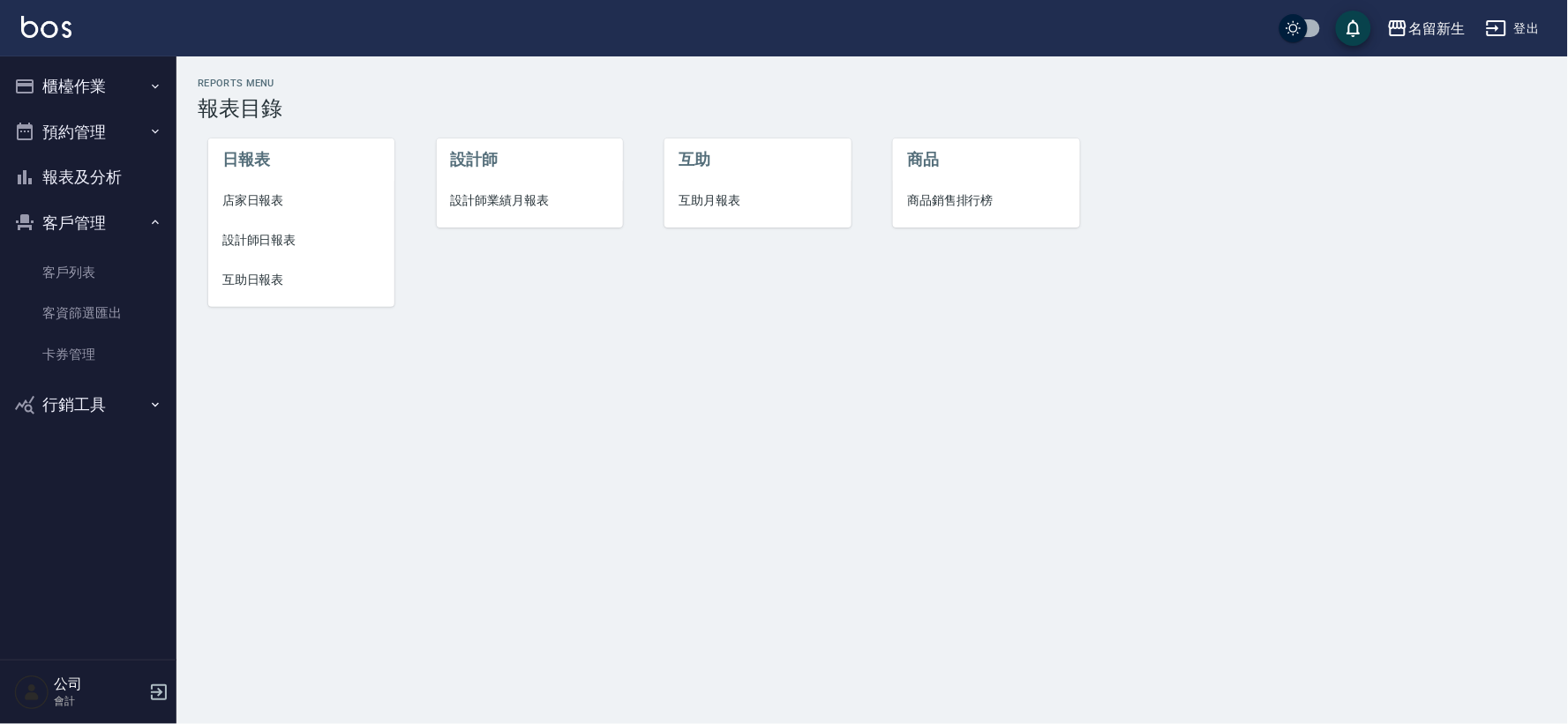
click at [490, 201] on span "設計師業績月報表" at bounding box center [530, 200] width 158 height 18
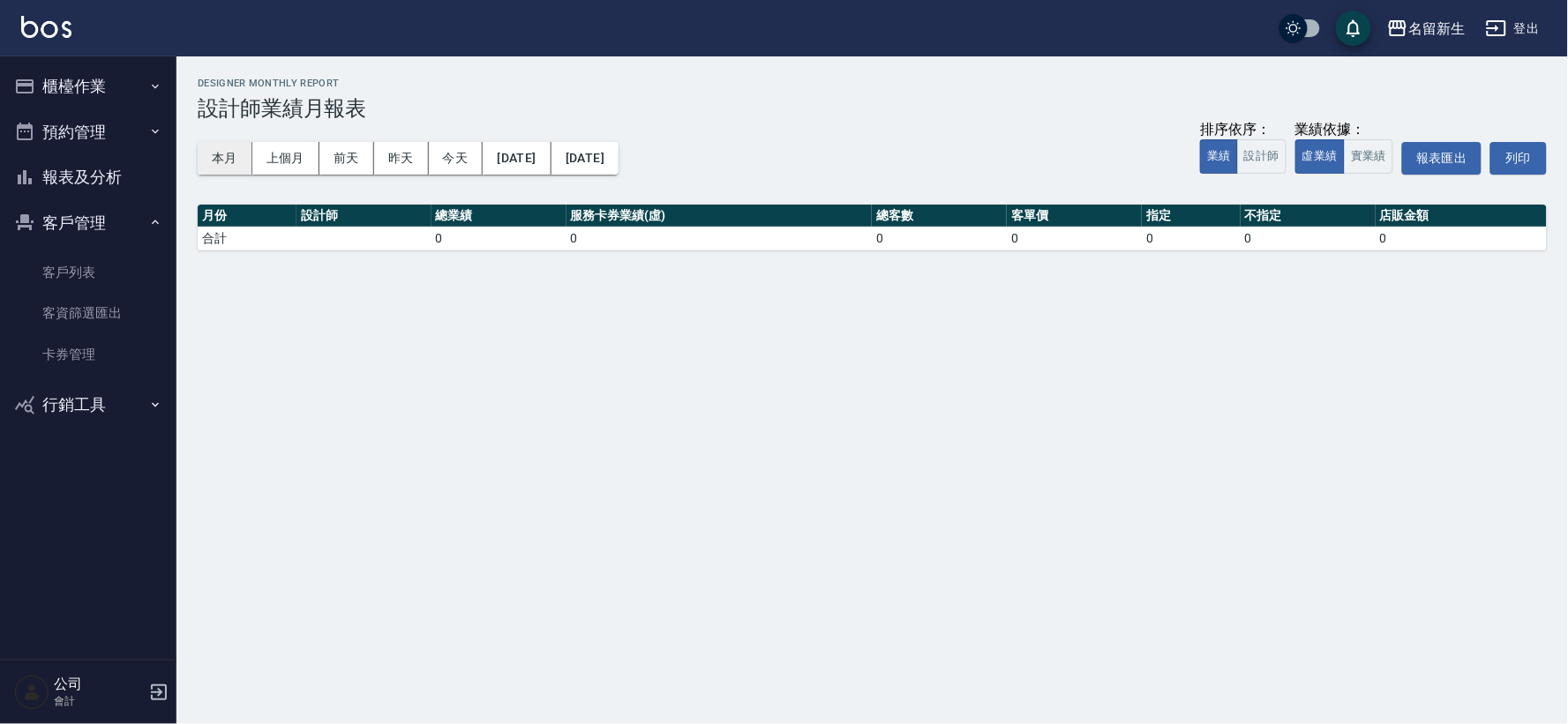
click at [219, 159] on button "本月" at bounding box center [224, 158] width 54 height 32
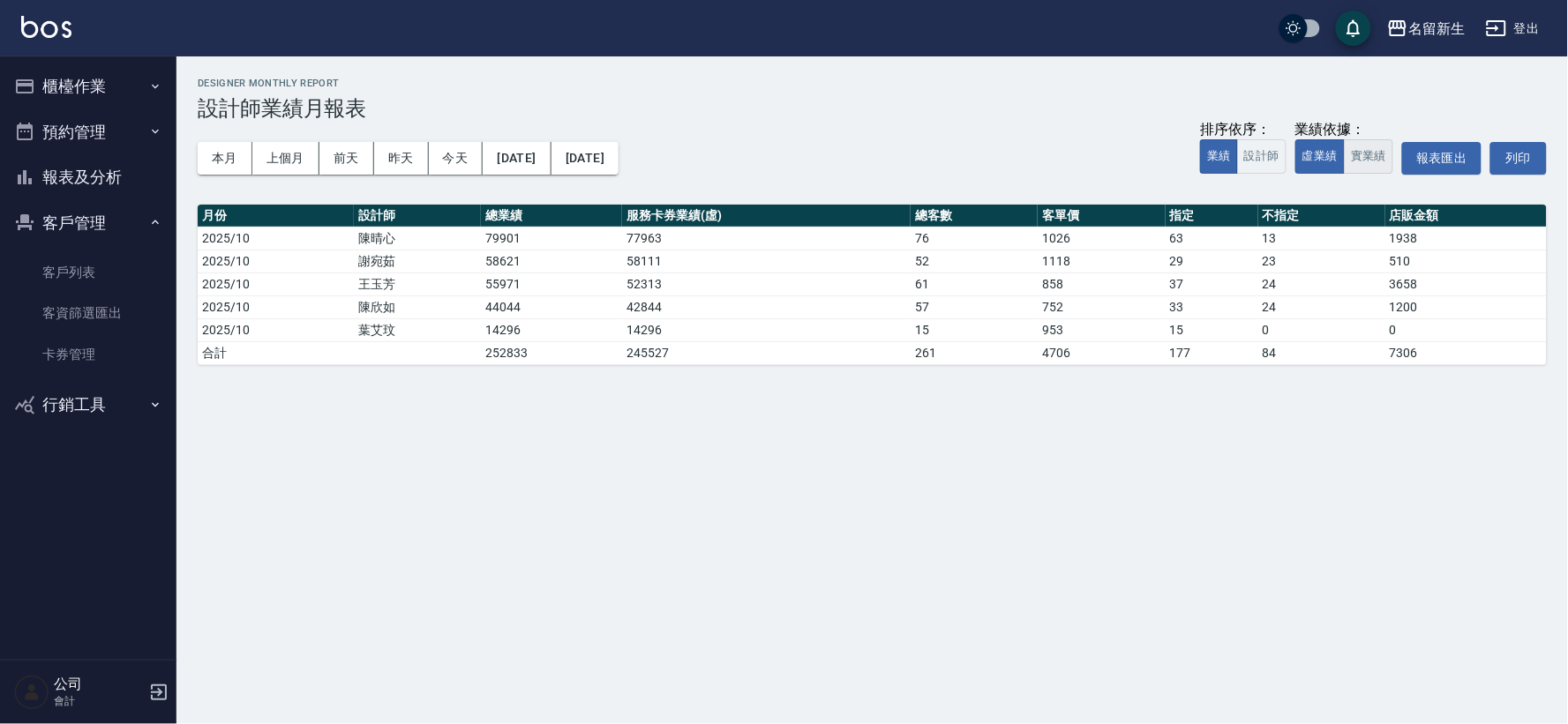
click at [1375, 161] on button "實業績" at bounding box center [1369, 156] width 50 height 34
click at [1306, 156] on button "虛業績" at bounding box center [1320, 156] width 50 height 34
click at [46, 260] on link "客戶列表" at bounding box center [88, 272] width 162 height 41
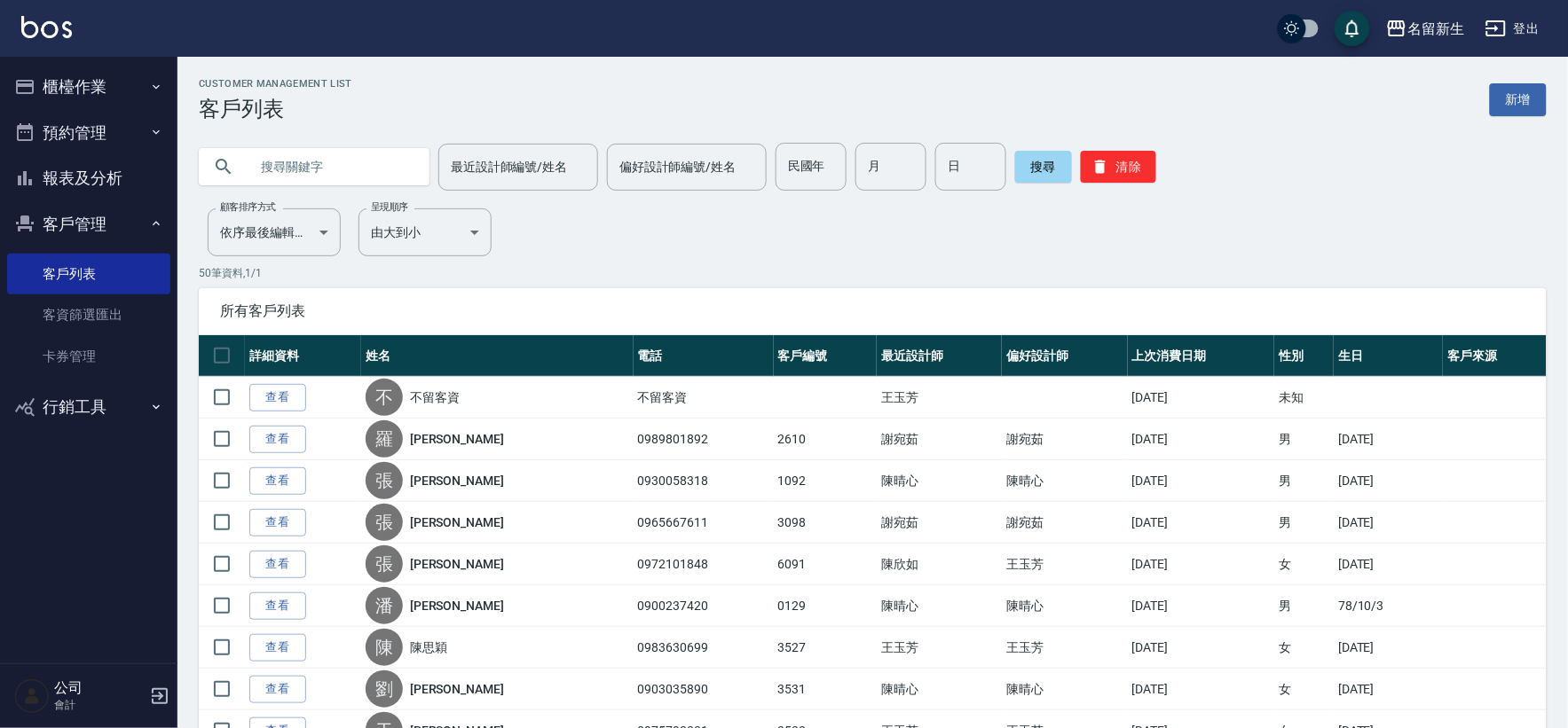
click at [334, 160] on input "text" at bounding box center [332, 167] width 167 height 48
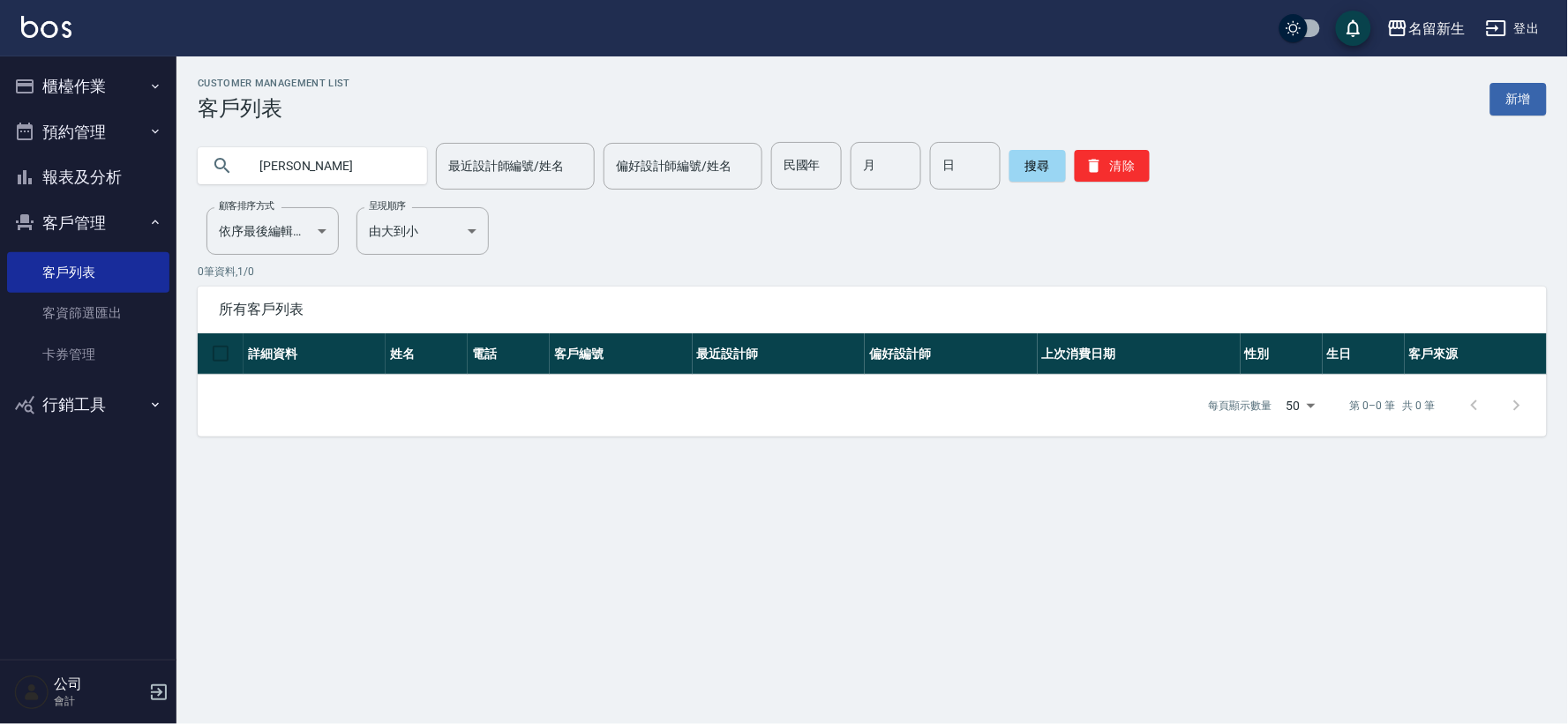
type input "[PERSON_NAME]"
